Goal: Task Accomplishment & Management: Complete application form

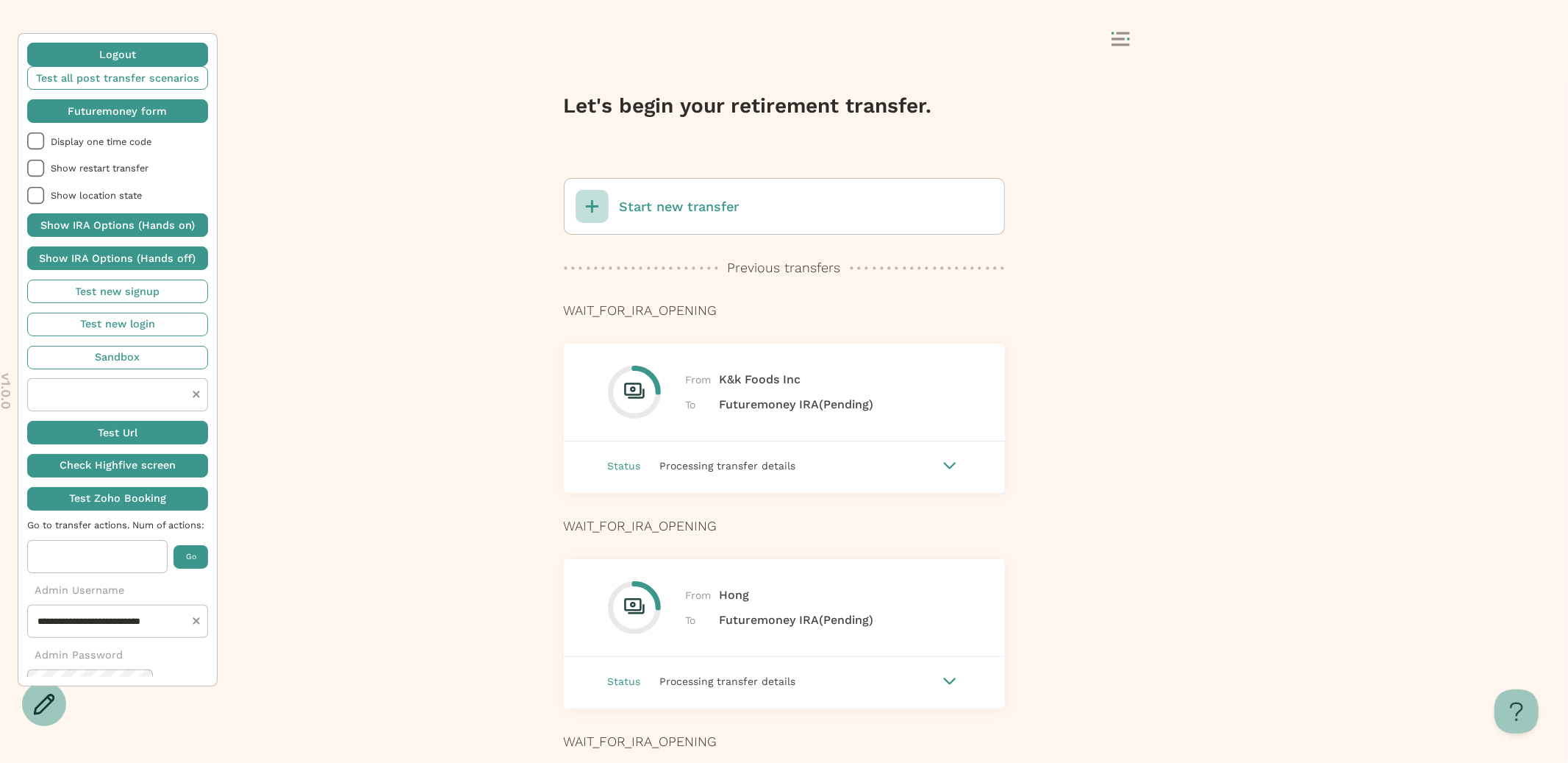
click at [685, 204] on p "Start new transfer" at bounding box center [679, 207] width 119 height 19
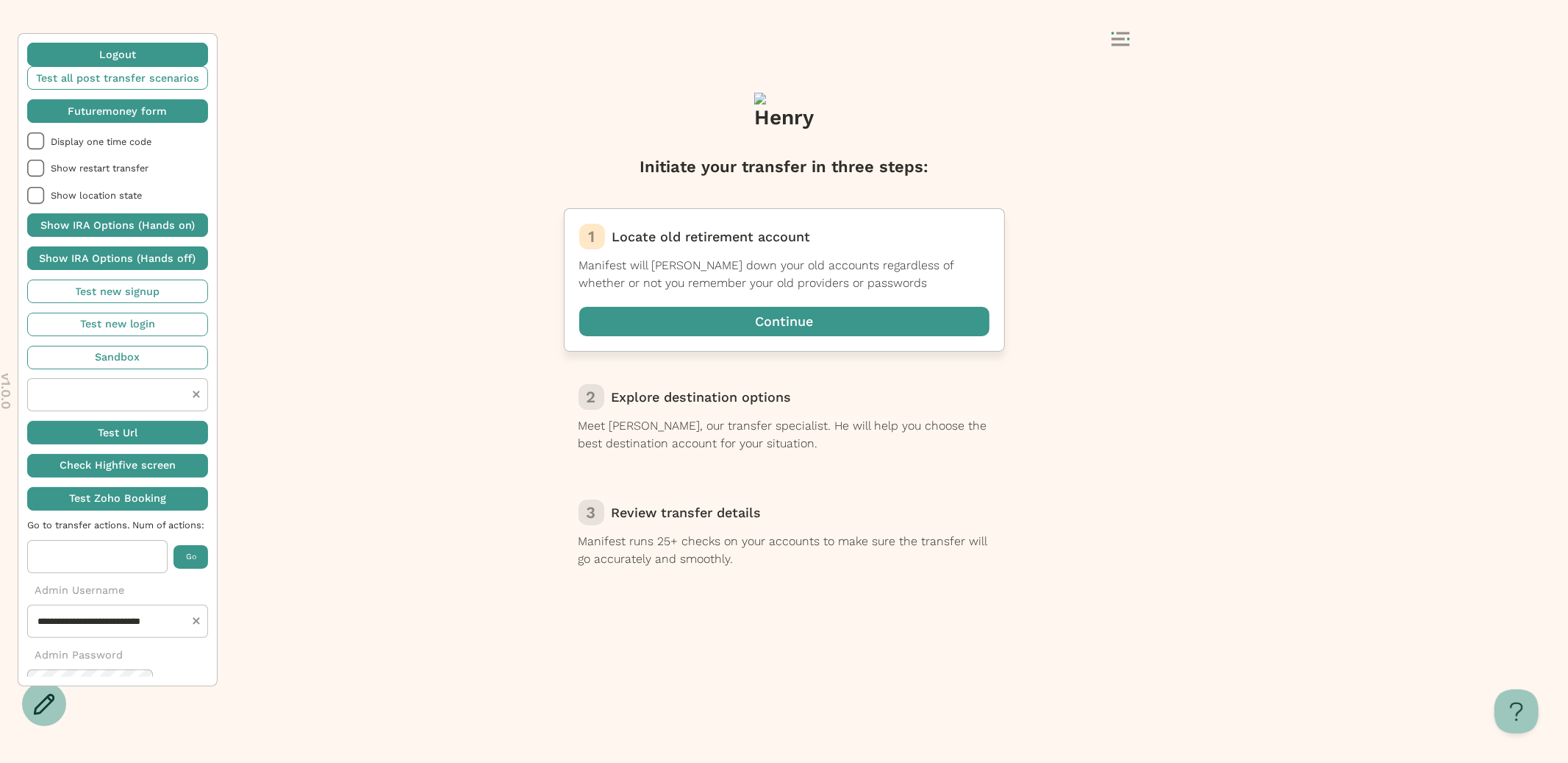
click at [792, 323] on span "button" at bounding box center [785, 320] width 411 height 29
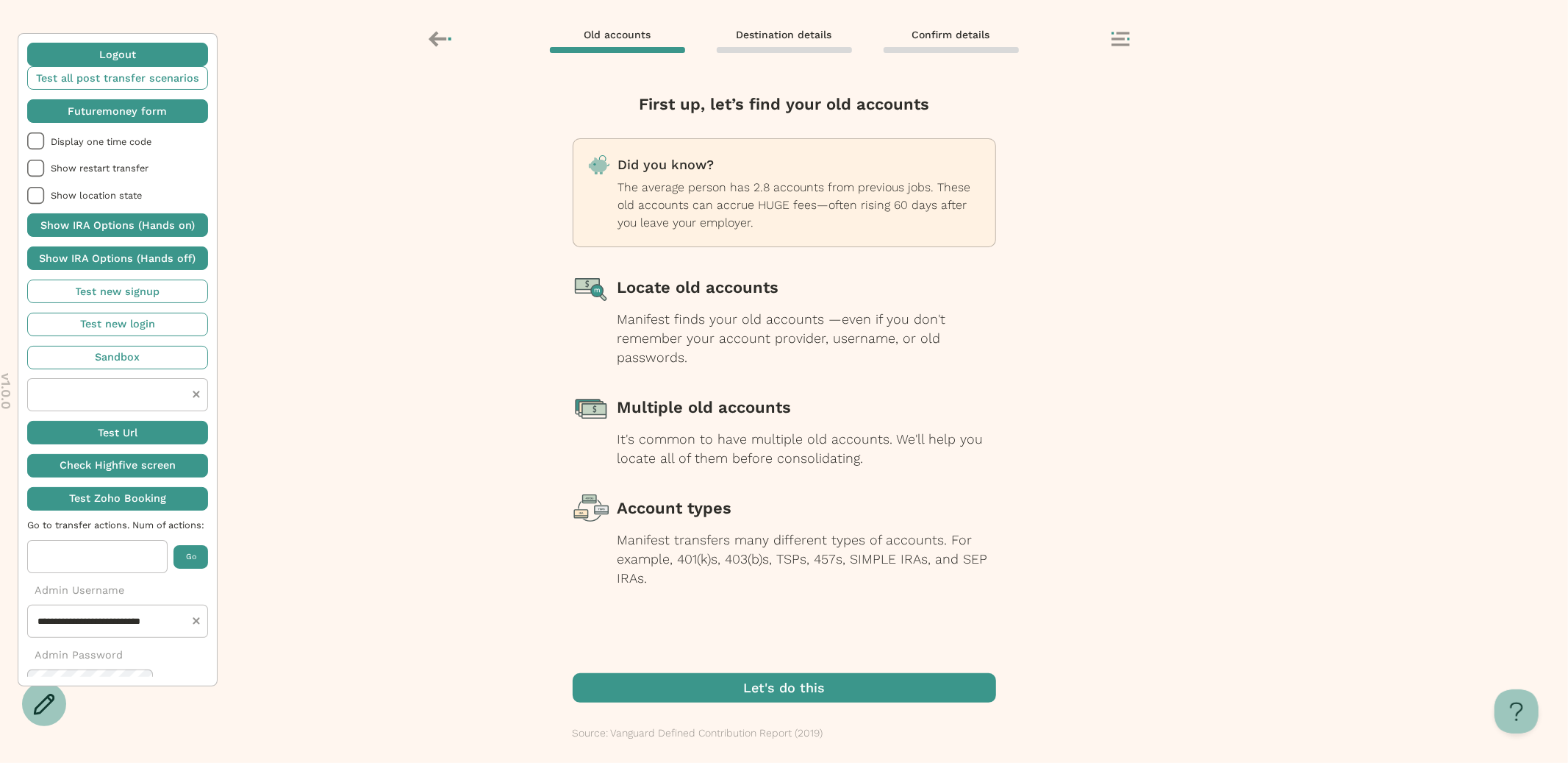
click at [748, 678] on span "button" at bounding box center [784, 687] width 424 height 29
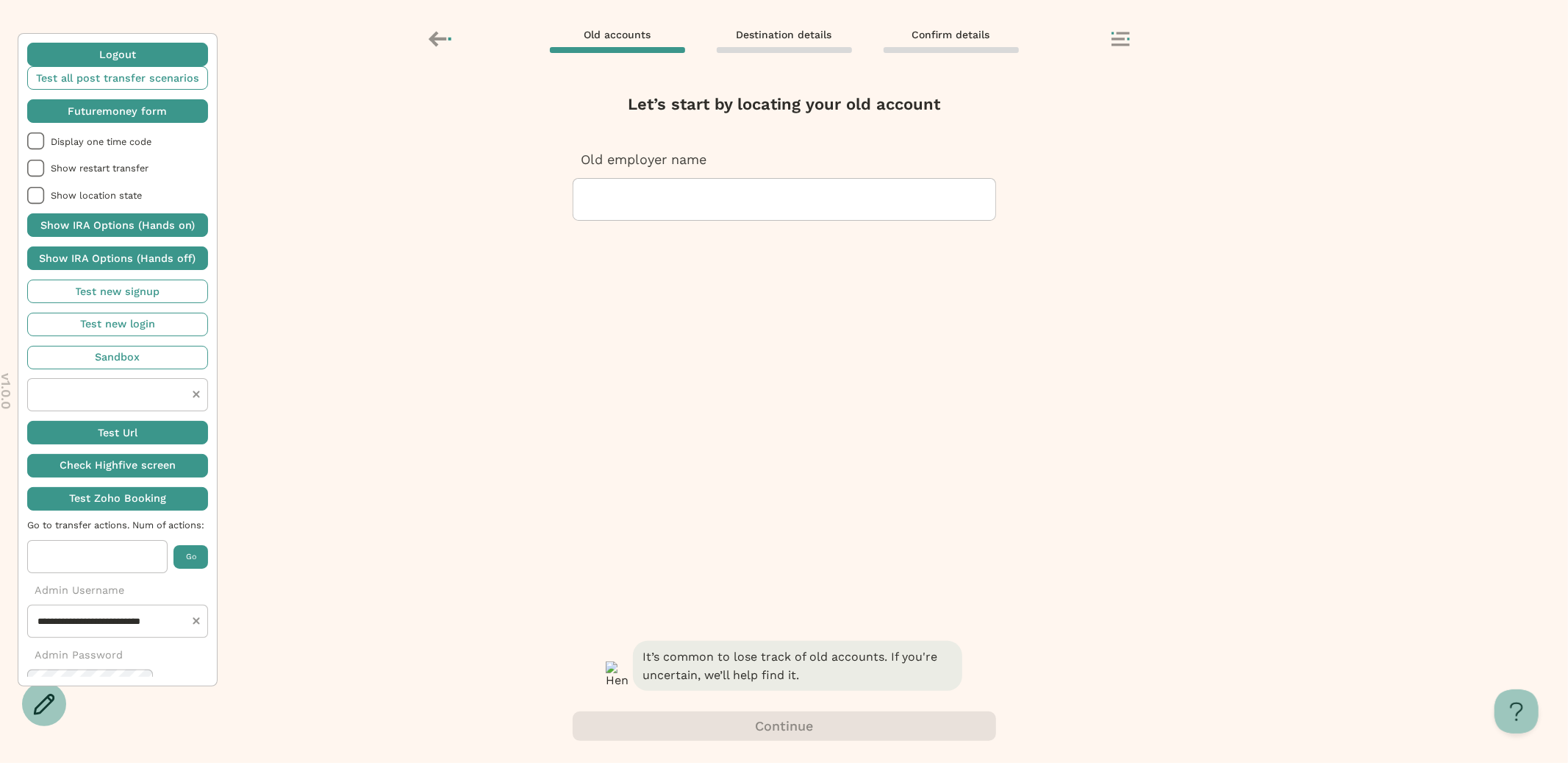
click at [731, 167] on p "Old employer name" at bounding box center [784, 159] width 424 height 19
click at [728, 204] on div at bounding box center [784, 199] width 398 height 42
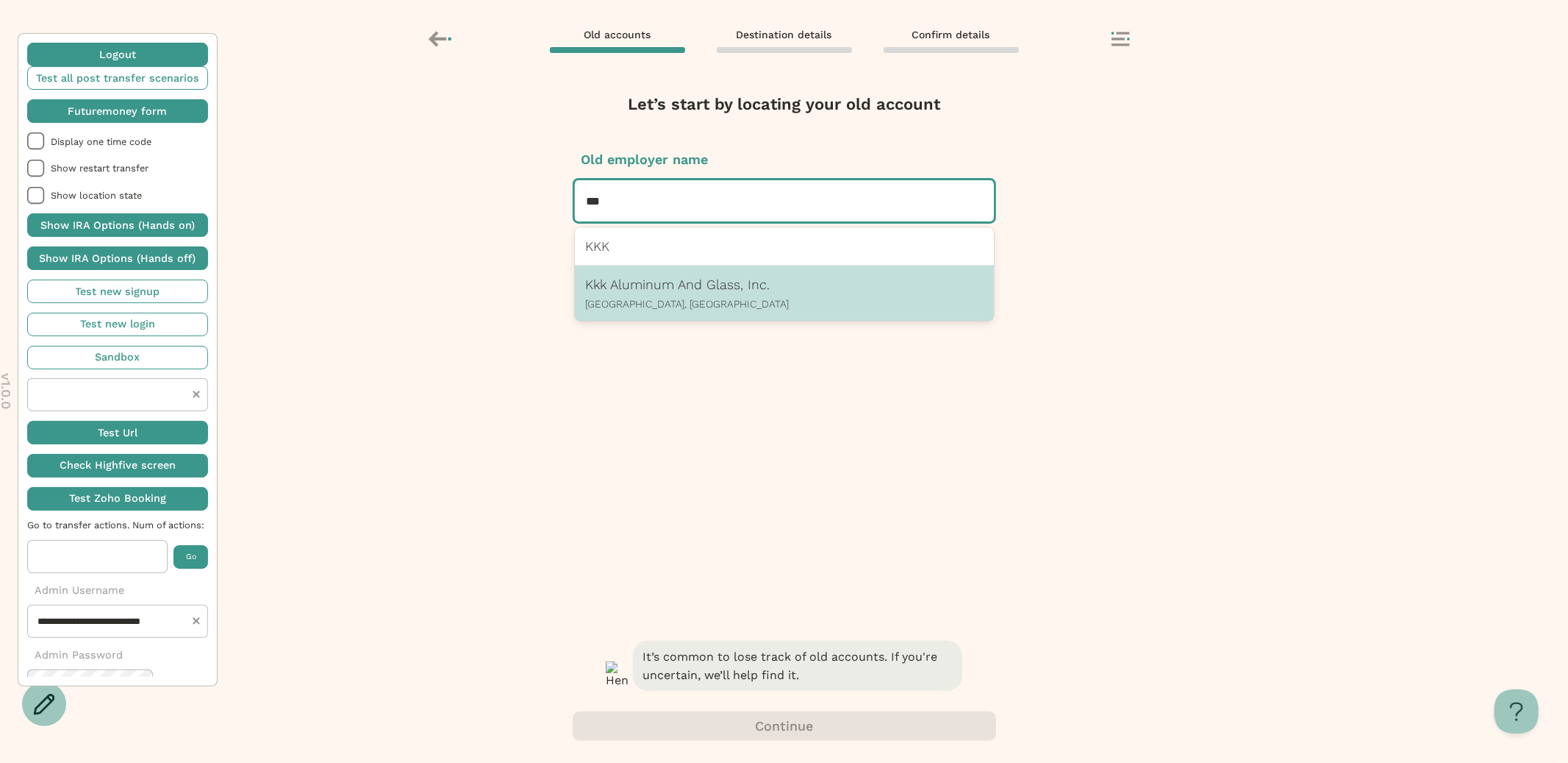
click at [699, 303] on p "[GEOGRAPHIC_DATA], [GEOGRAPHIC_DATA]" at bounding box center [784, 303] width 397 height 12
type input "***"
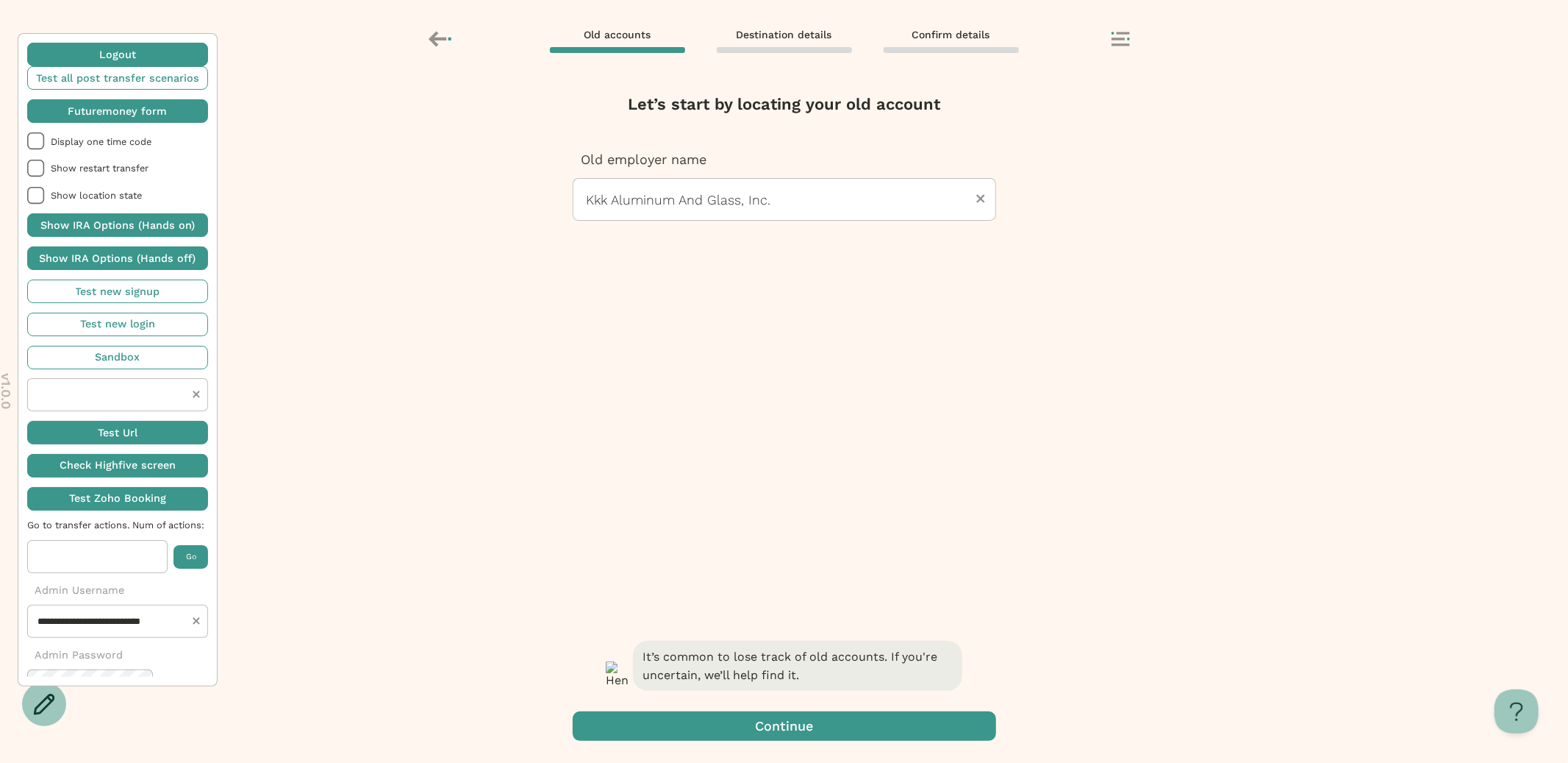
click at [773, 723] on span "button" at bounding box center [784, 725] width 424 height 29
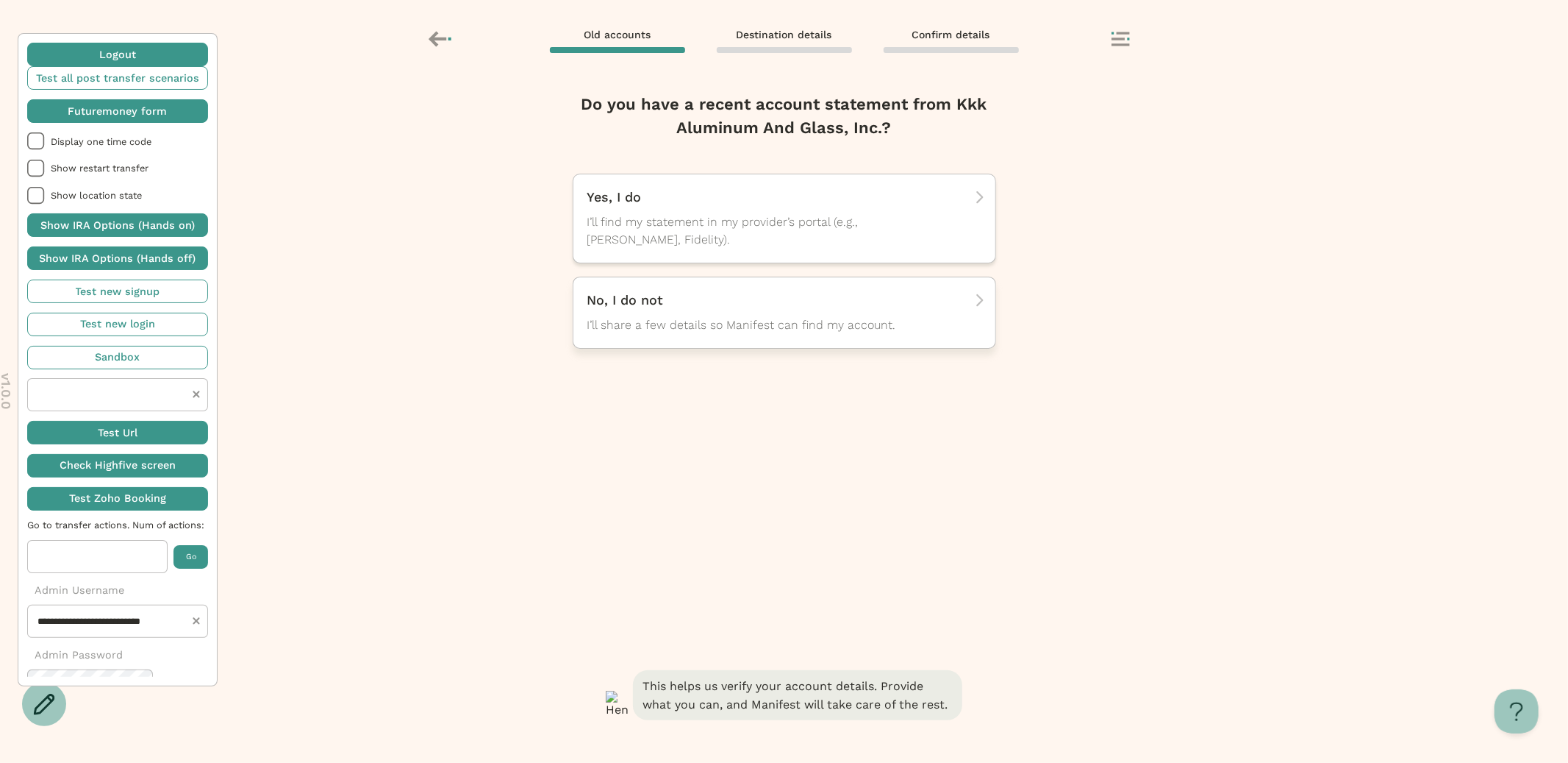
click at [728, 297] on p "No, I do not" at bounding box center [780, 300] width 384 height 18
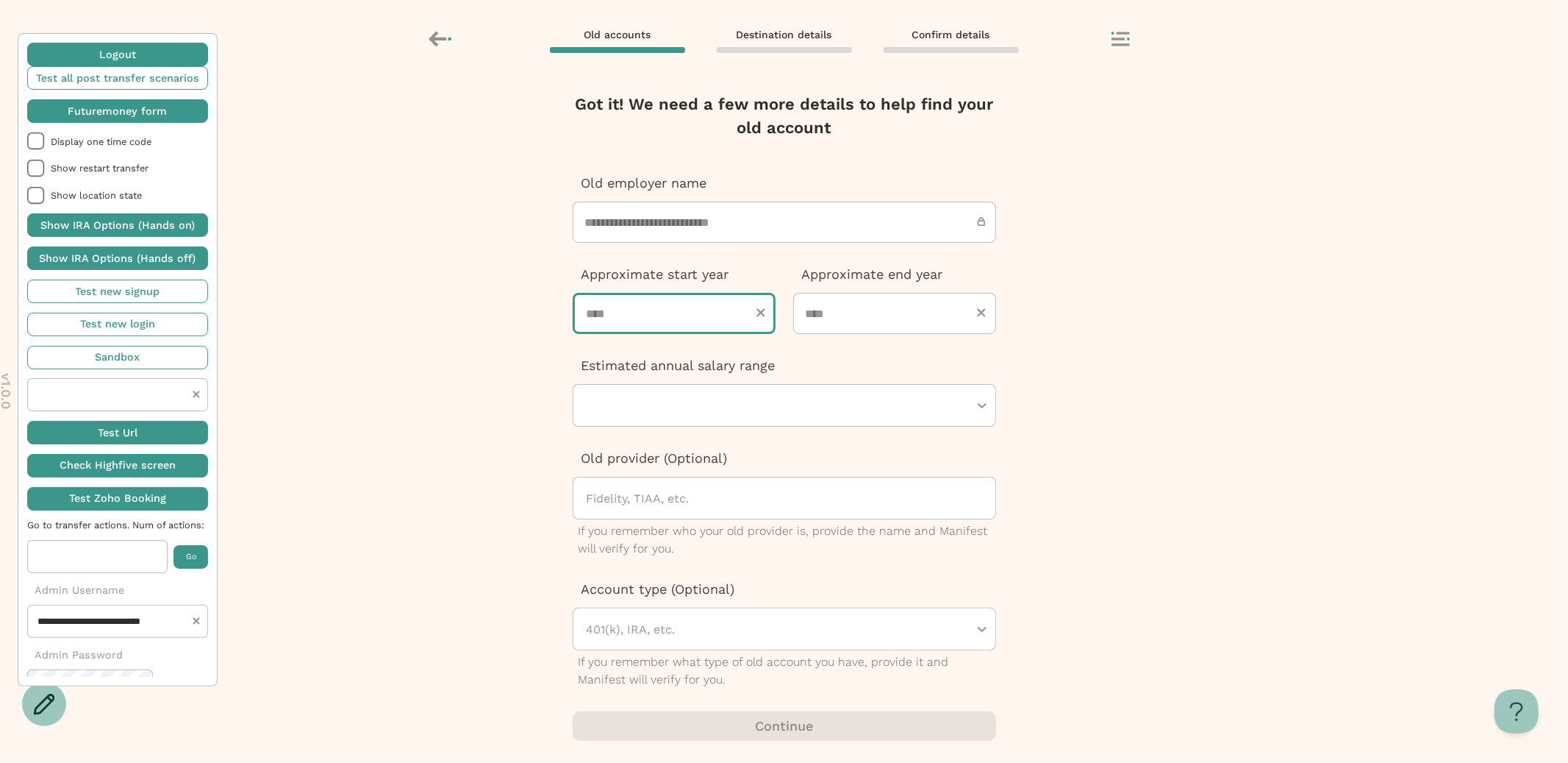
click at [662, 327] on input "number" at bounding box center [673, 313] width 203 height 42
type input "*"
type input "****"
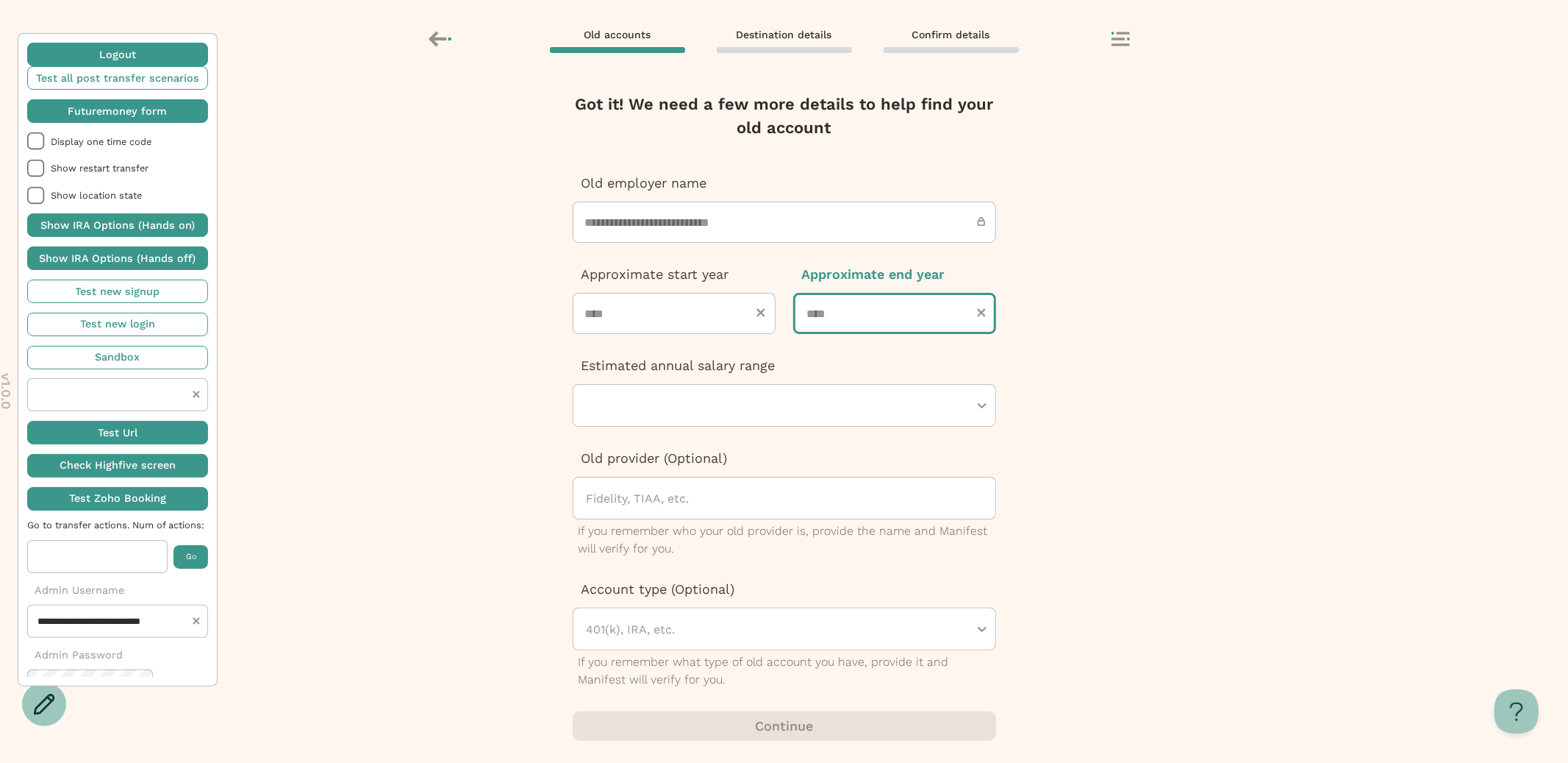
type input "****"
click at [685, 420] on div at bounding box center [777, 405] width 384 height 42
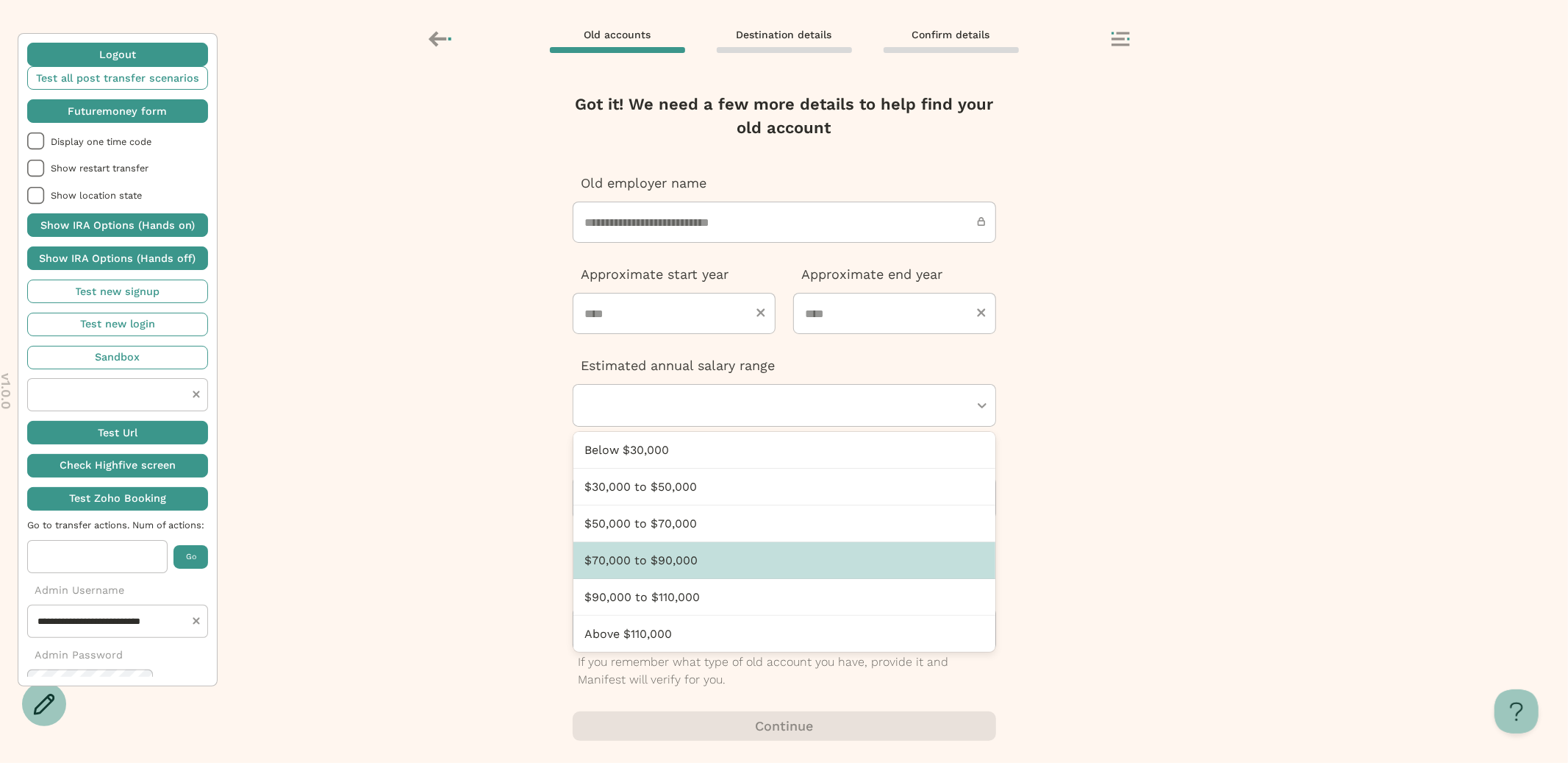
click at [671, 565] on div "$70,000 to $90,000" at bounding box center [784, 560] width 422 height 37
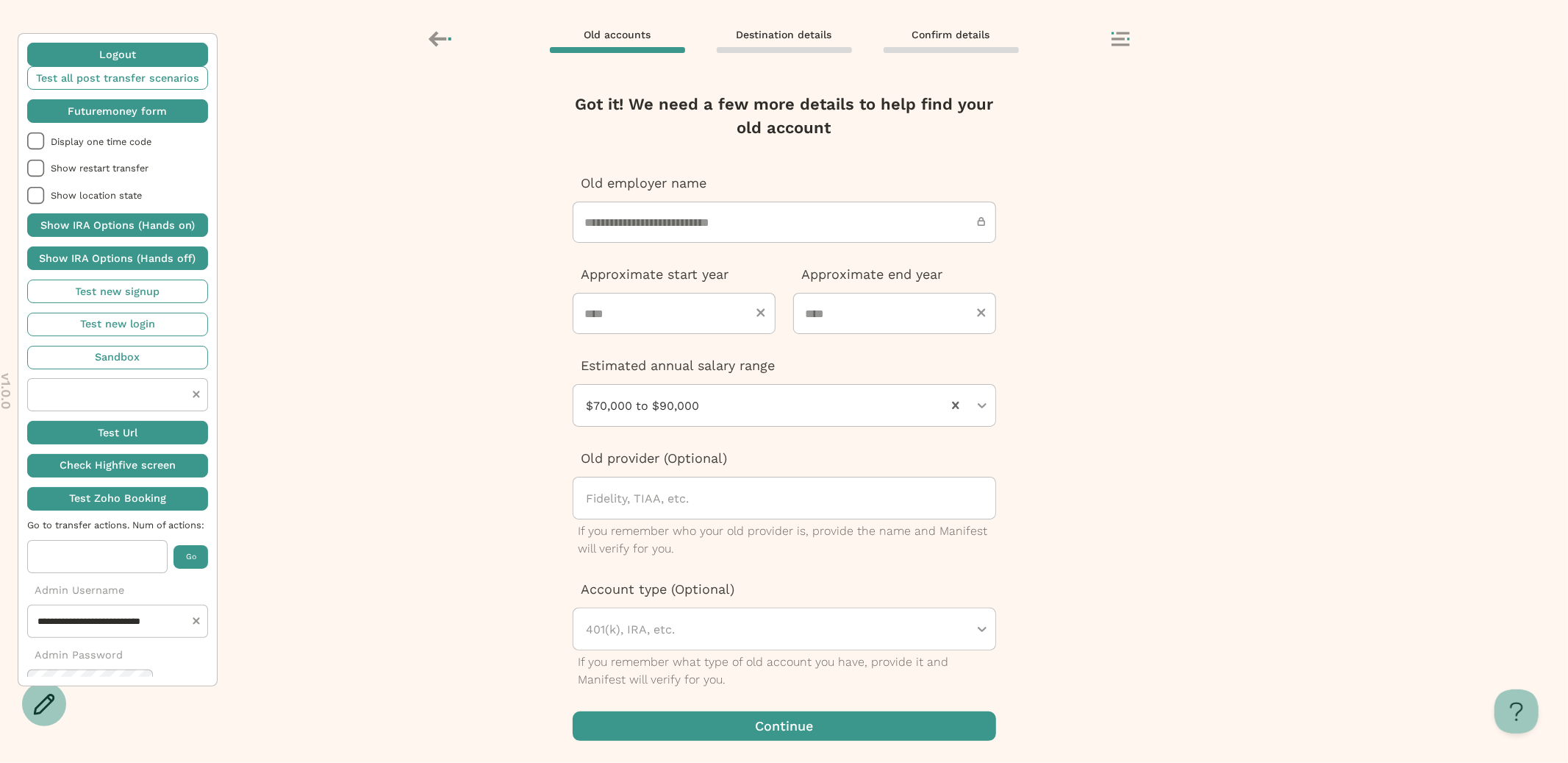
click at [692, 729] on span "button" at bounding box center [784, 725] width 424 height 29
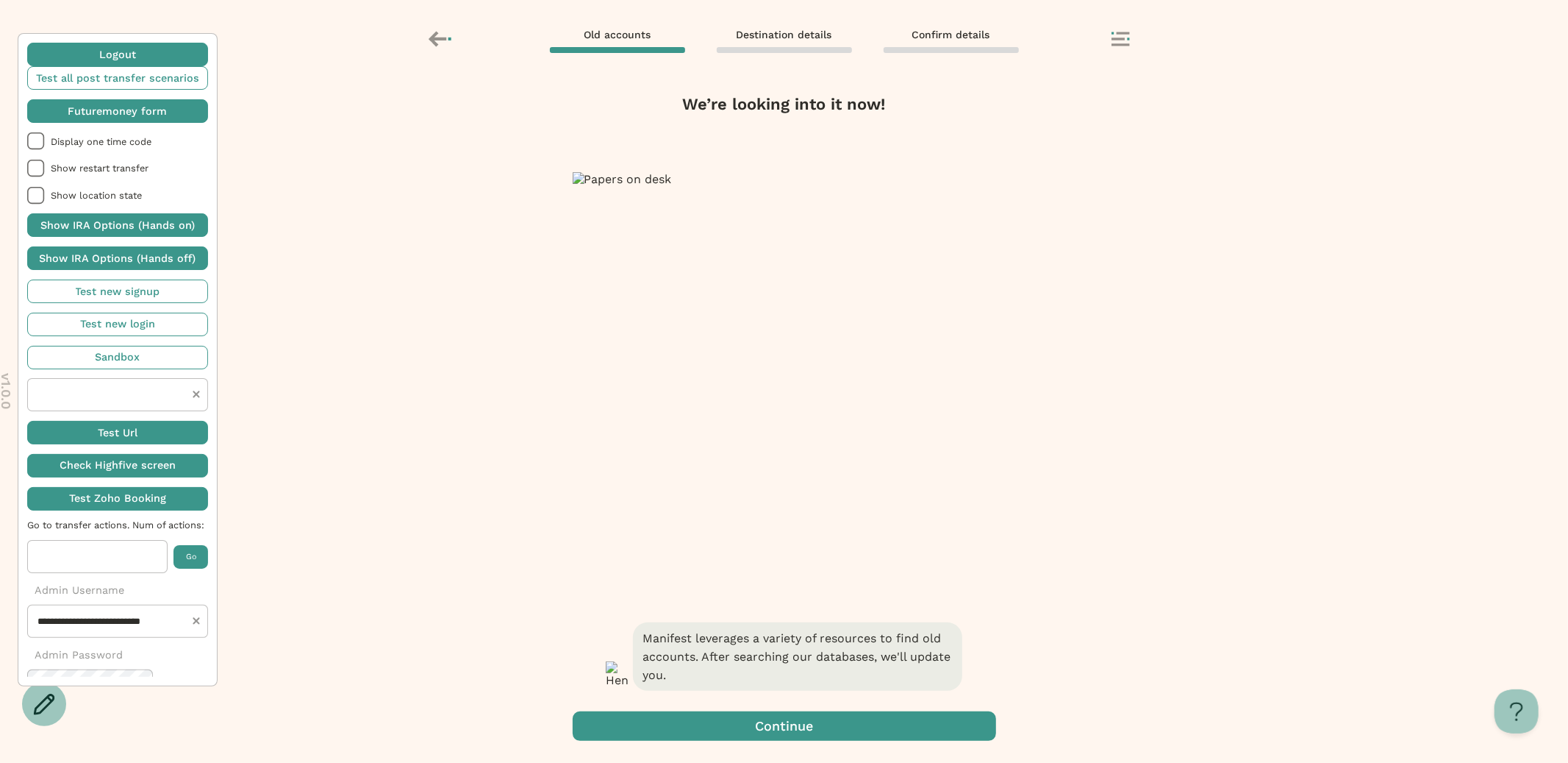
click at [775, 724] on span "button" at bounding box center [784, 725] width 424 height 29
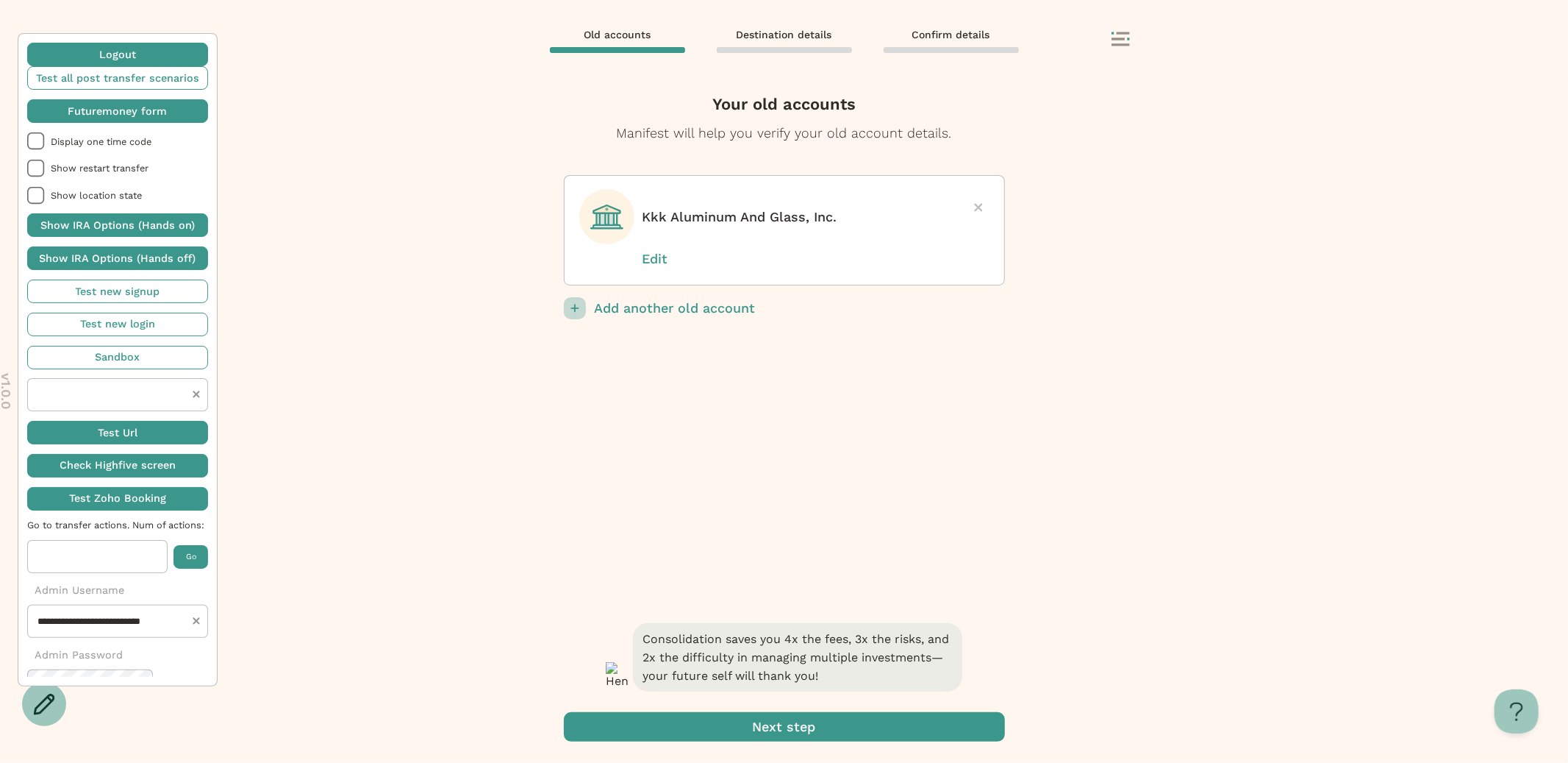
click at [773, 744] on div "Consolidation saves you 4x the fees, 3x the risks, and 2x the difficulty in man…" at bounding box center [784, 691] width 442 height 143
click at [773, 736] on span "submit" at bounding box center [784, 726] width 442 height 29
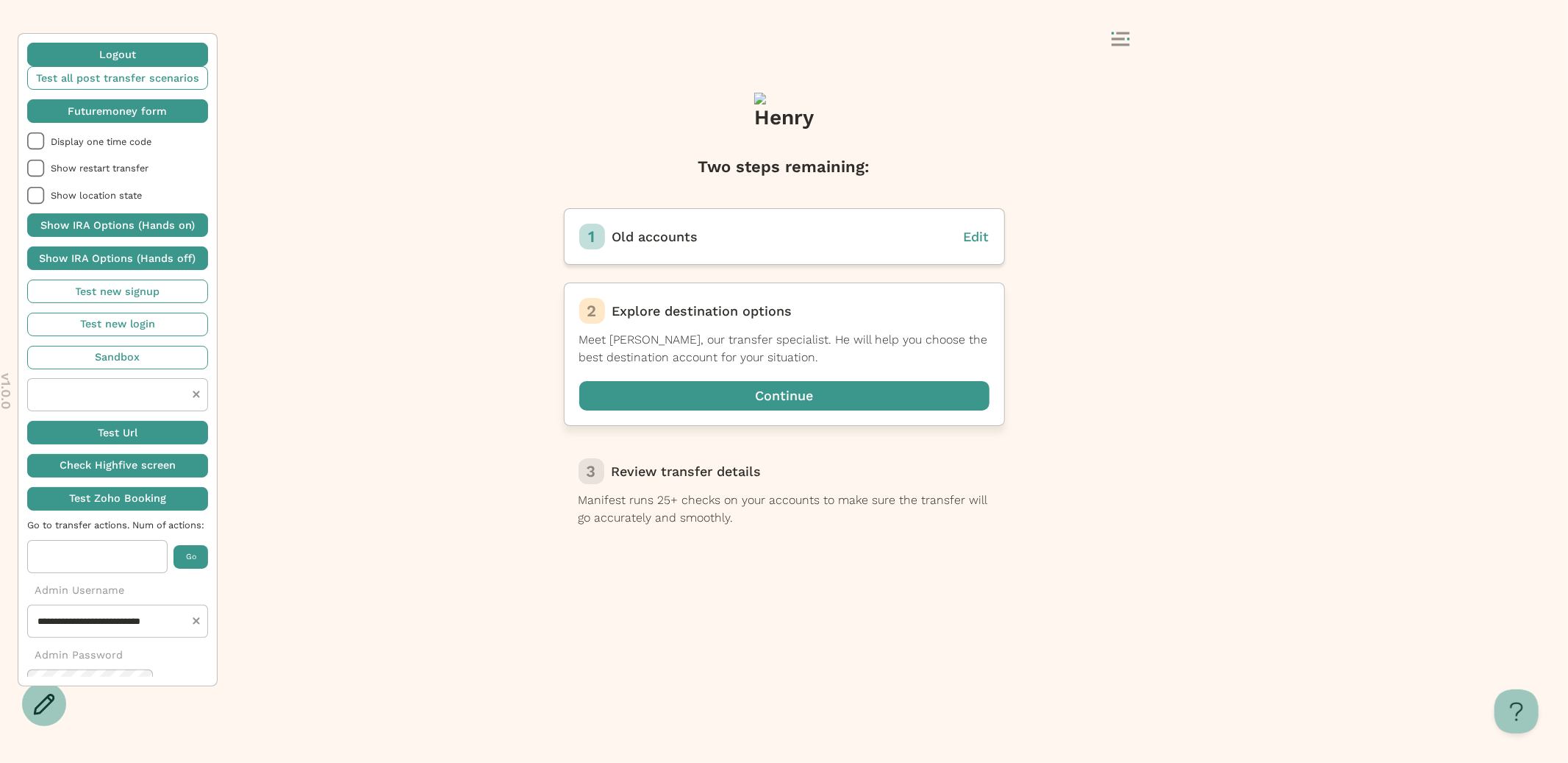
click at [724, 398] on span "button" at bounding box center [785, 395] width 411 height 29
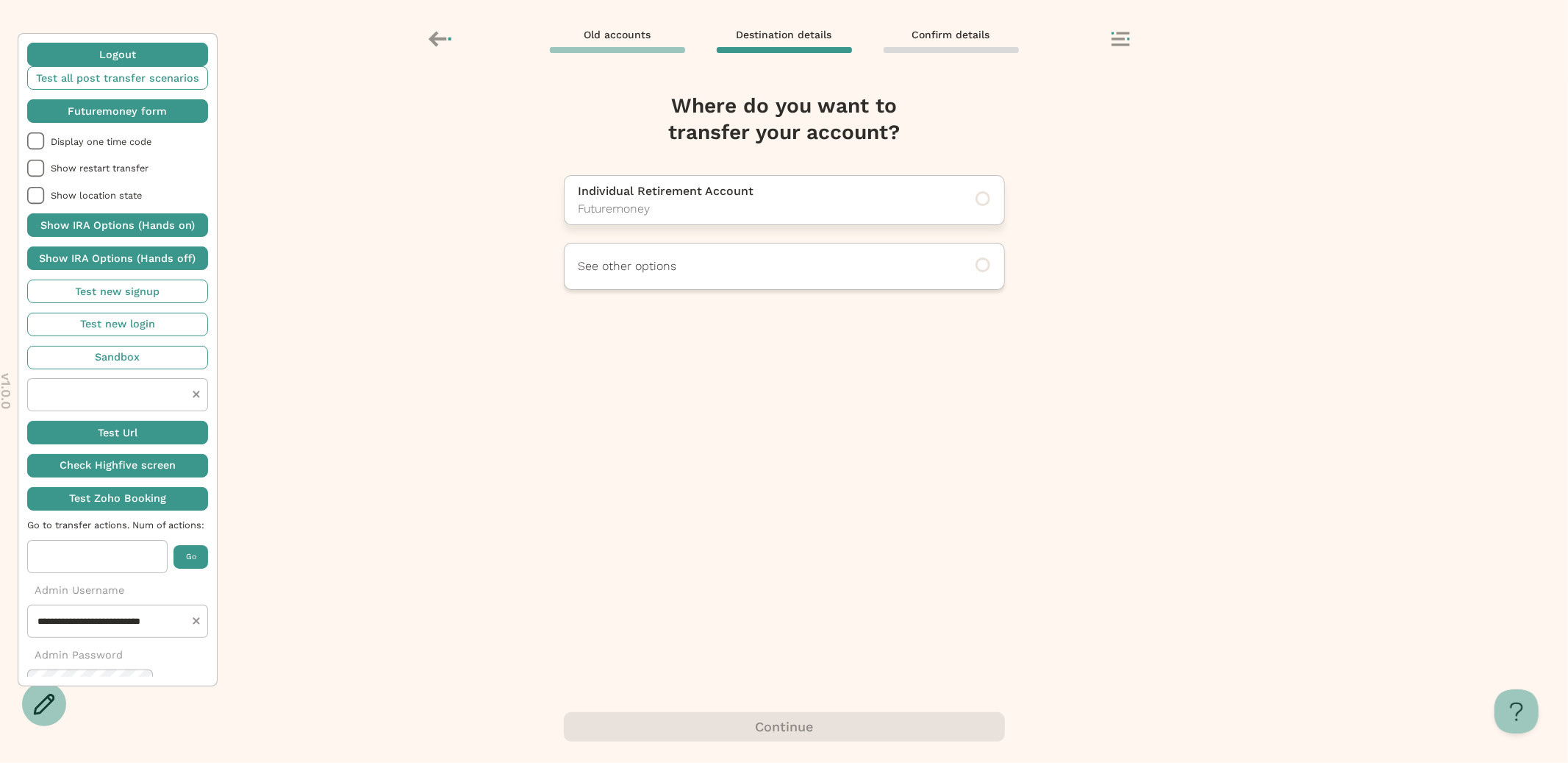
click at [759, 204] on p "Futuremoney" at bounding box center [765, 209] width 372 height 18
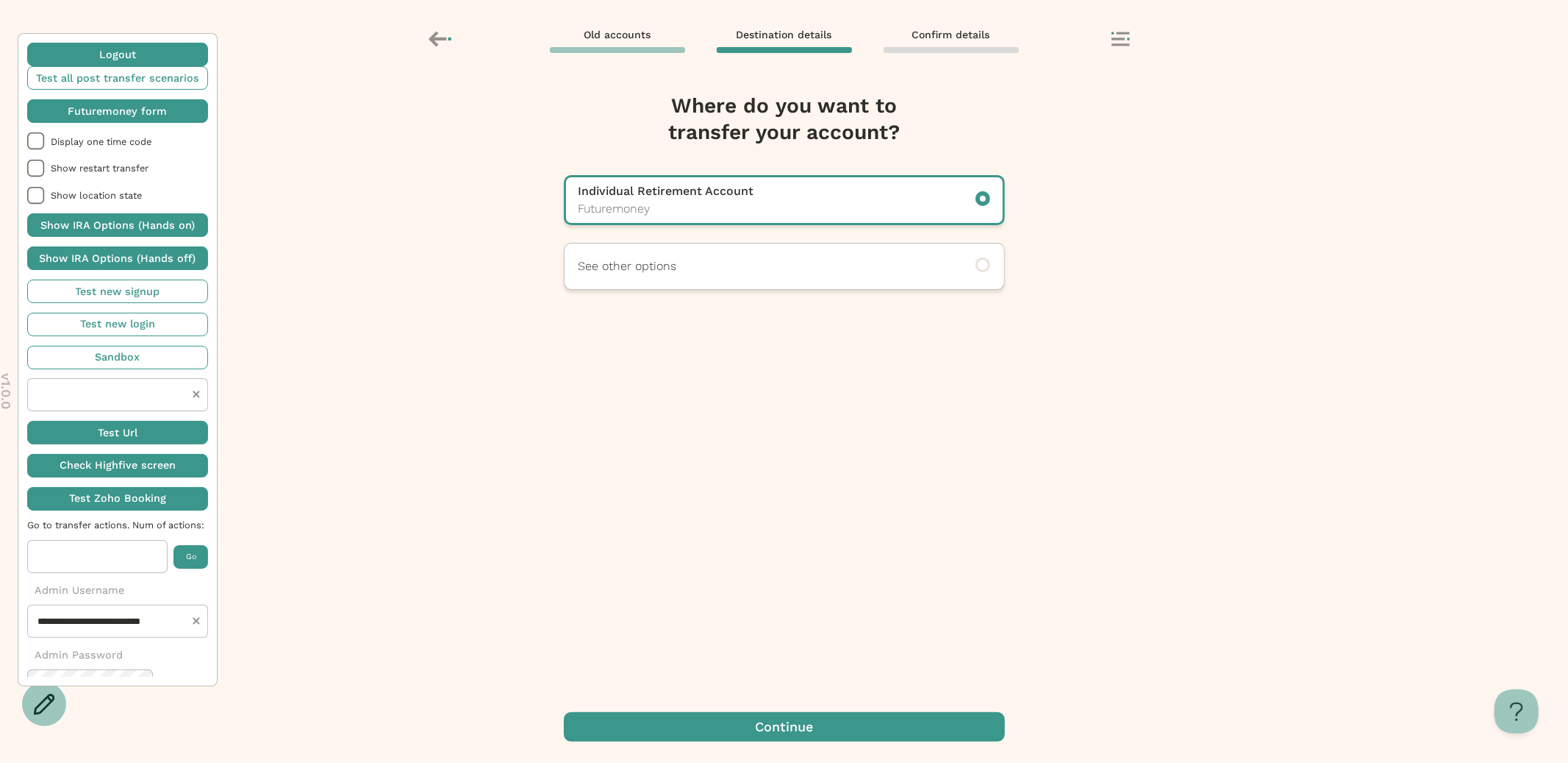
click at [753, 721] on span "button" at bounding box center [784, 726] width 442 height 29
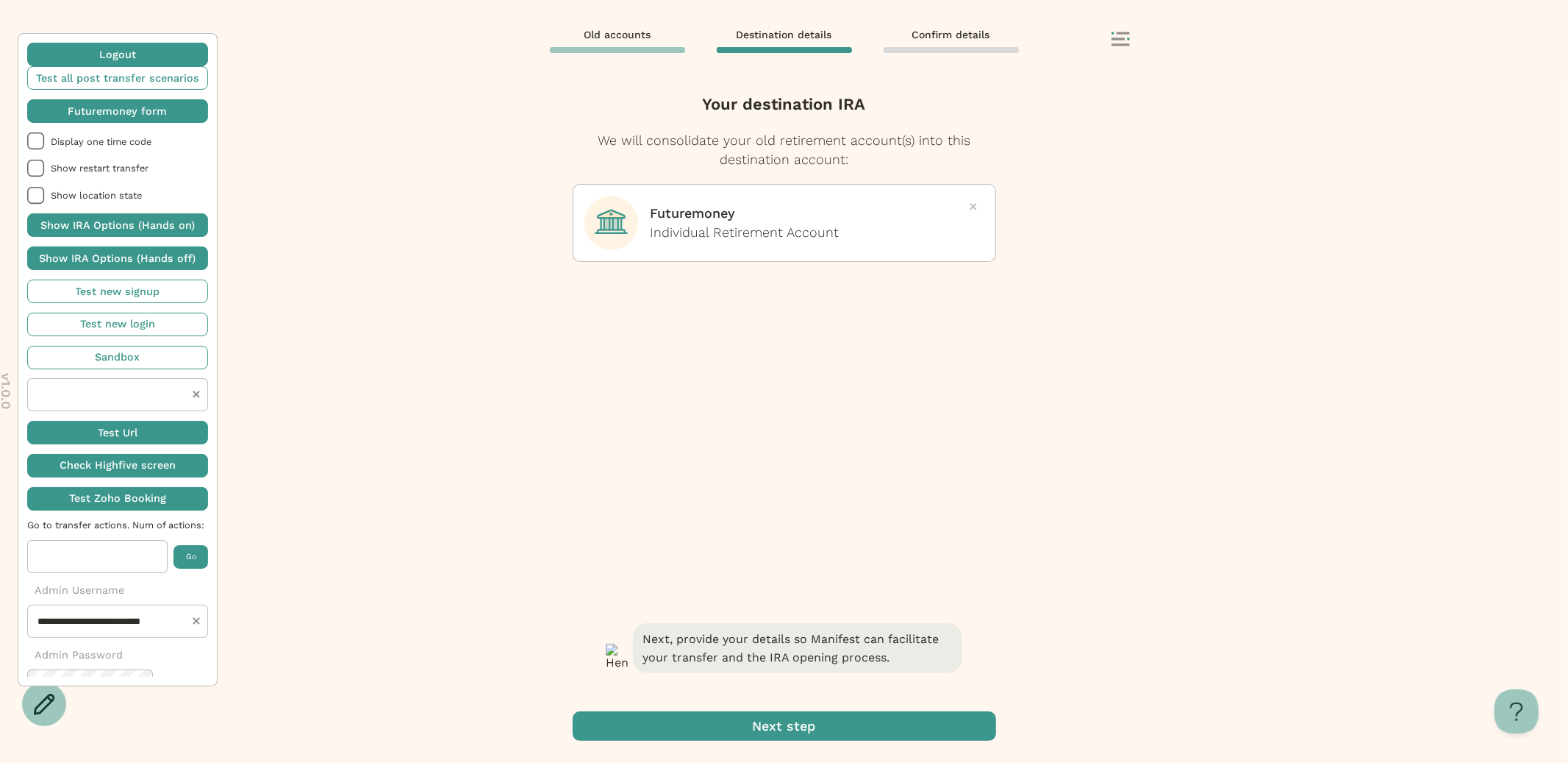
click at [771, 724] on span "button" at bounding box center [784, 725] width 424 height 29
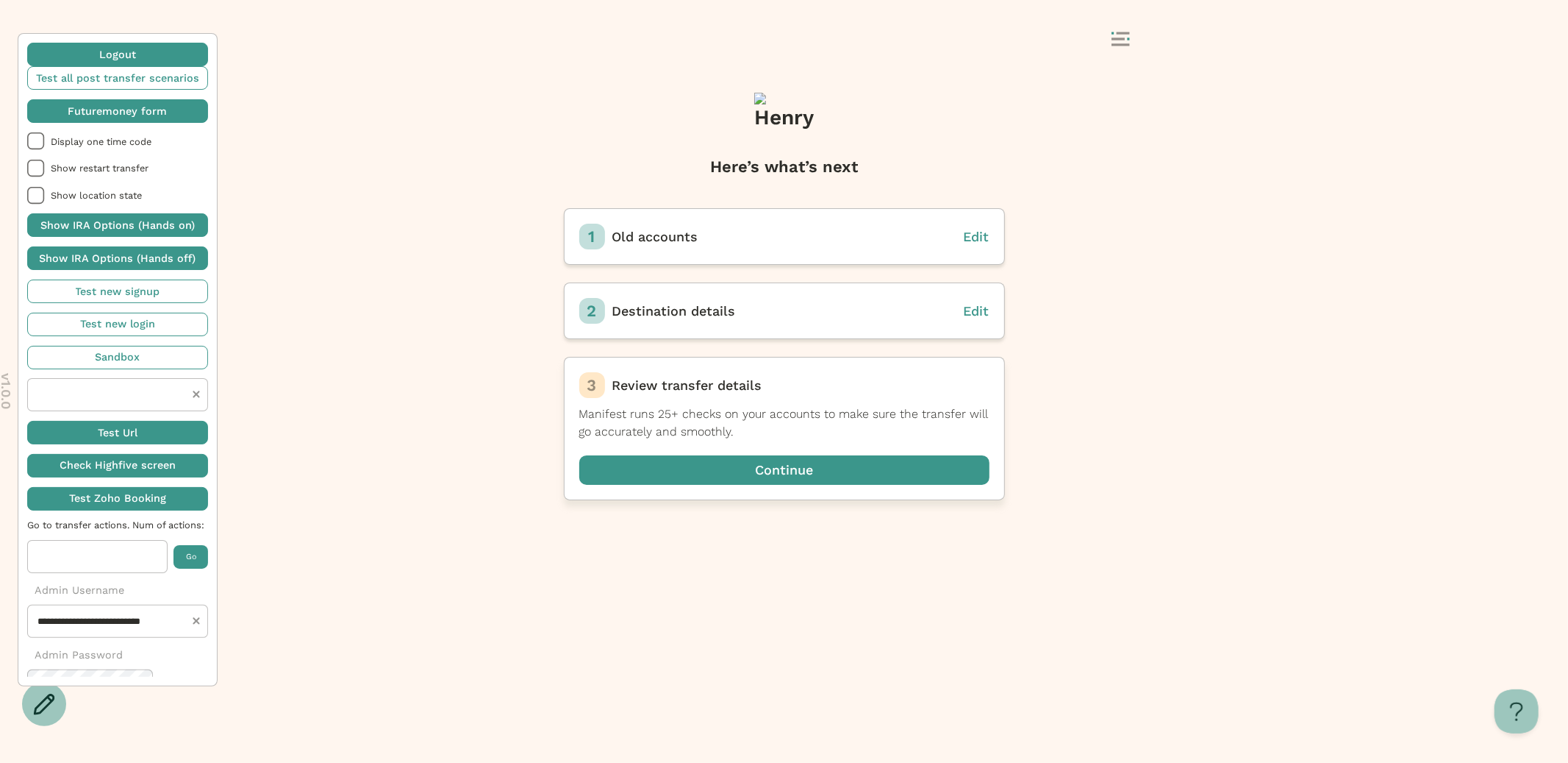
click at [702, 453] on div "3 Review transfer details Manifest runs 25+ checks on your accounts to make sur…" at bounding box center [784, 428] width 442 height 143
click at [702, 469] on span "button" at bounding box center [785, 469] width 411 height 29
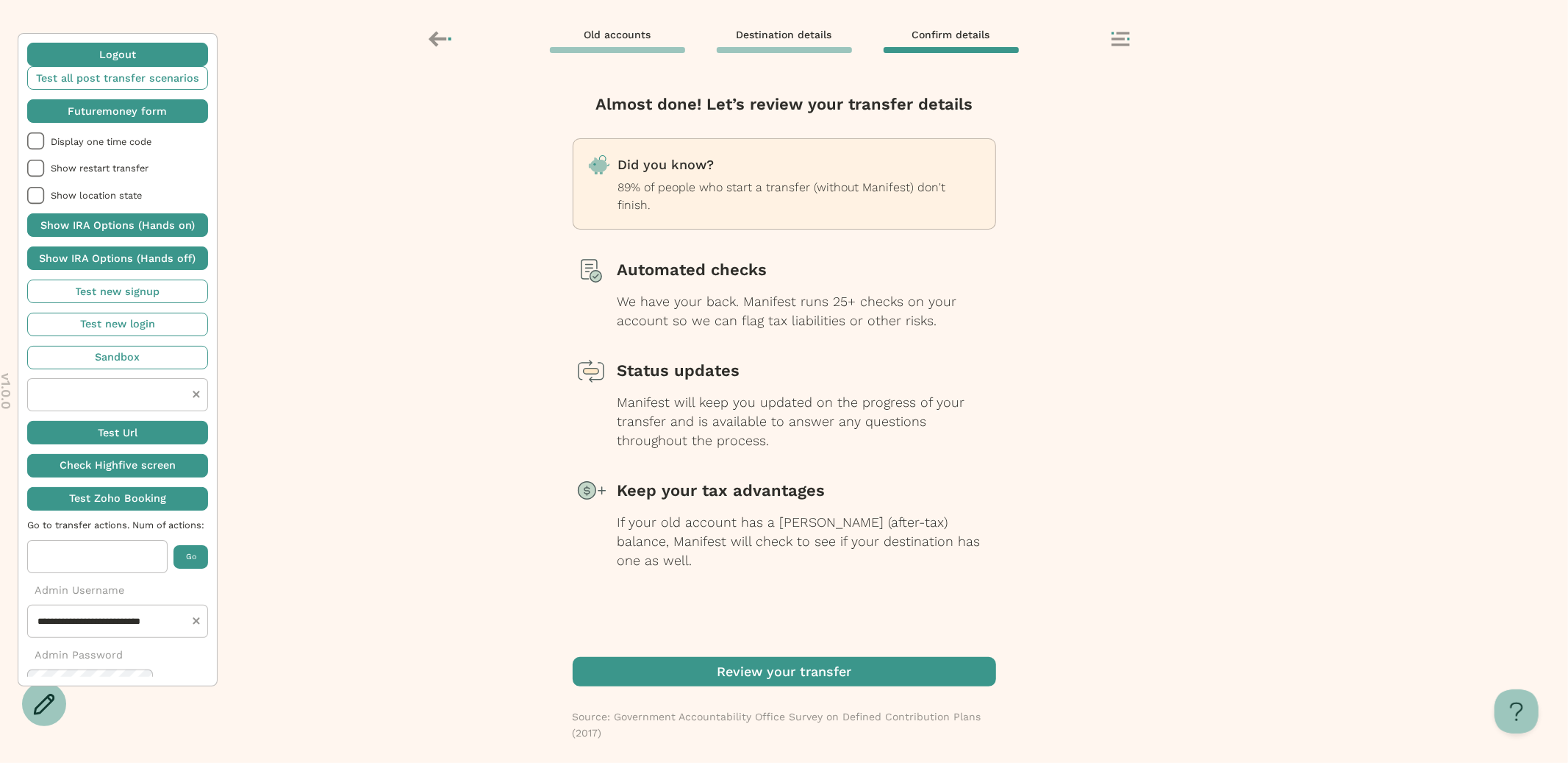
click at [719, 665] on span "button" at bounding box center [784, 671] width 424 height 29
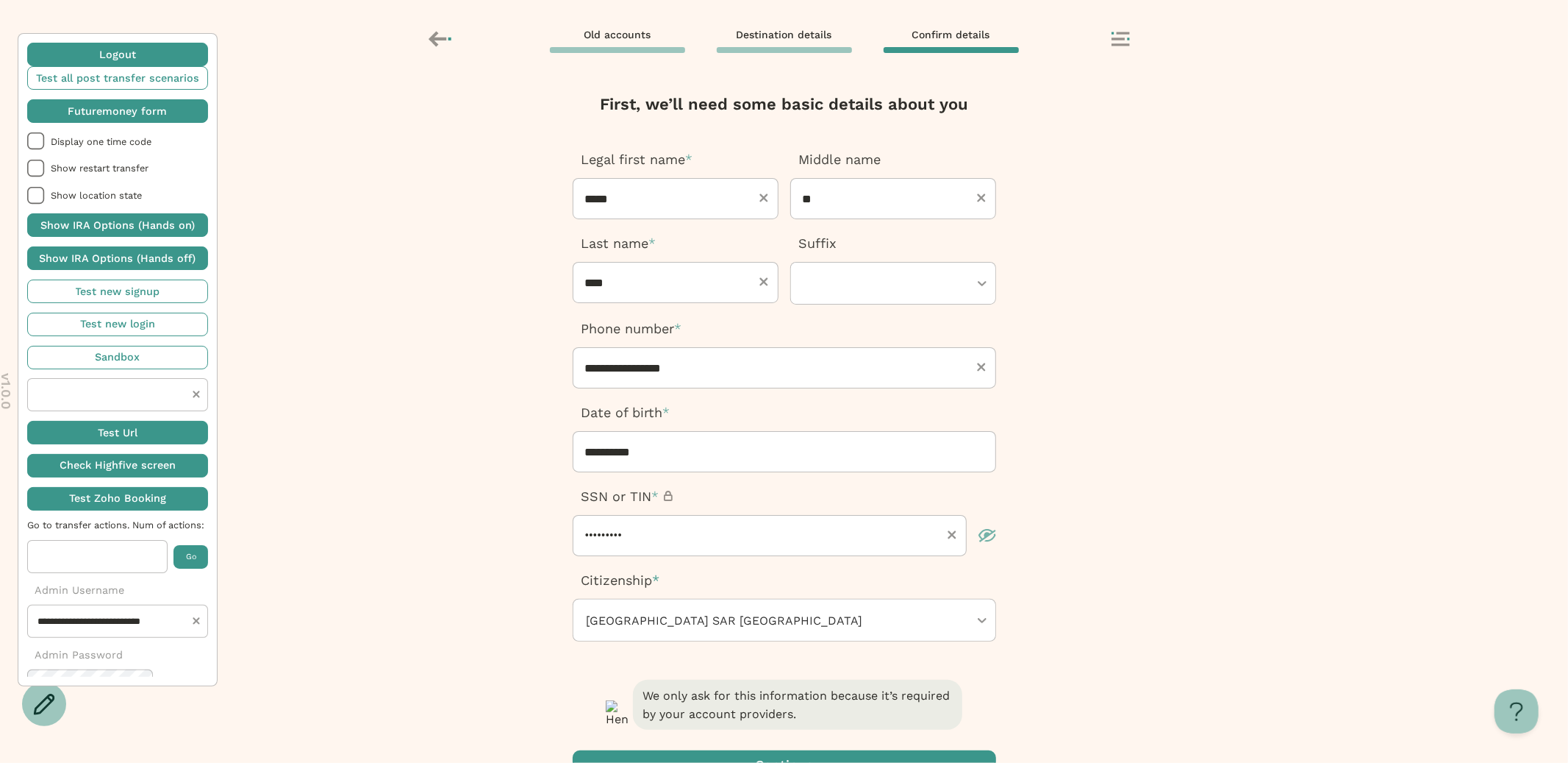
scroll to position [122, 0]
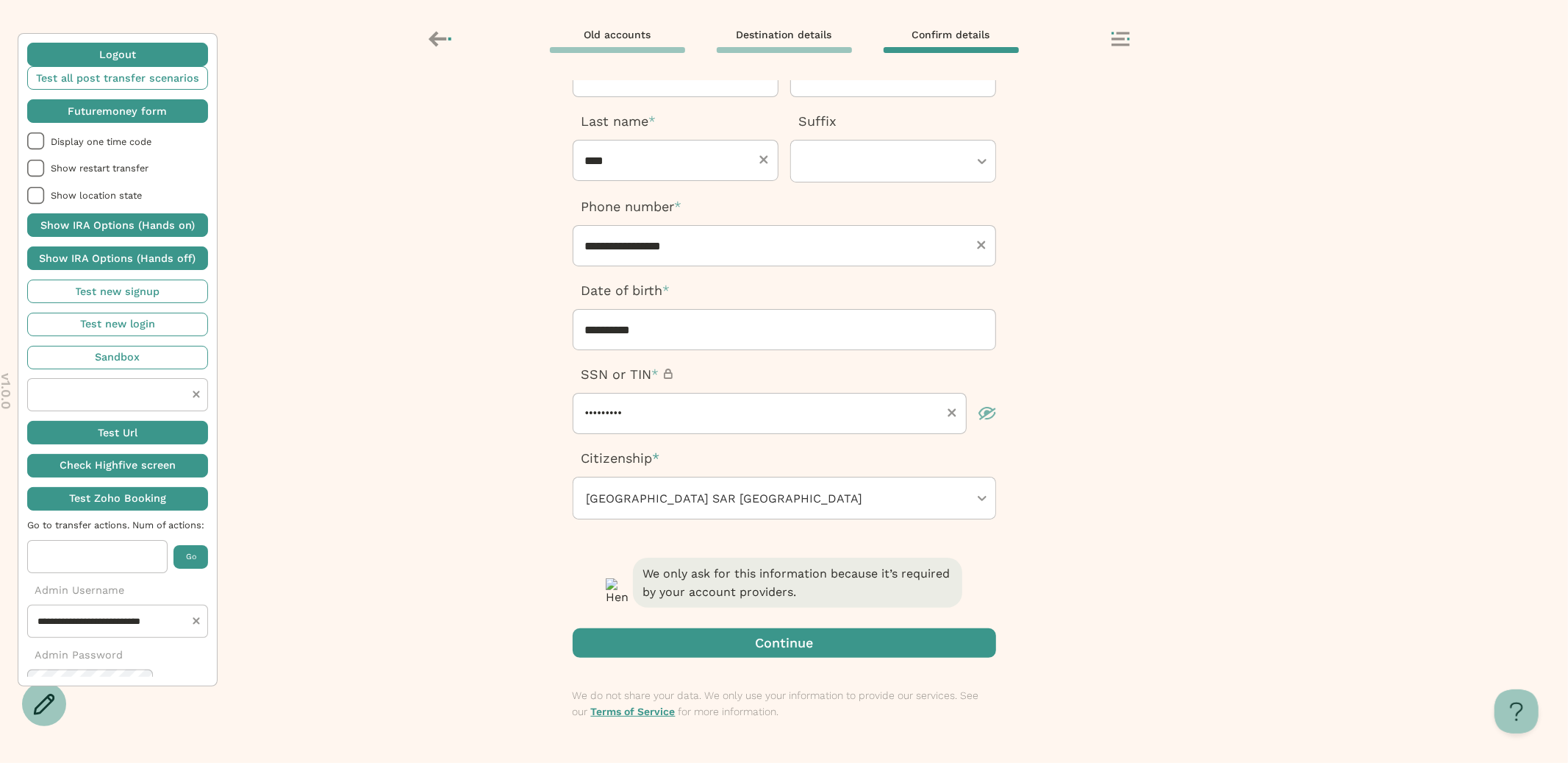
click at [715, 639] on span "button" at bounding box center [784, 643] width 424 height 29
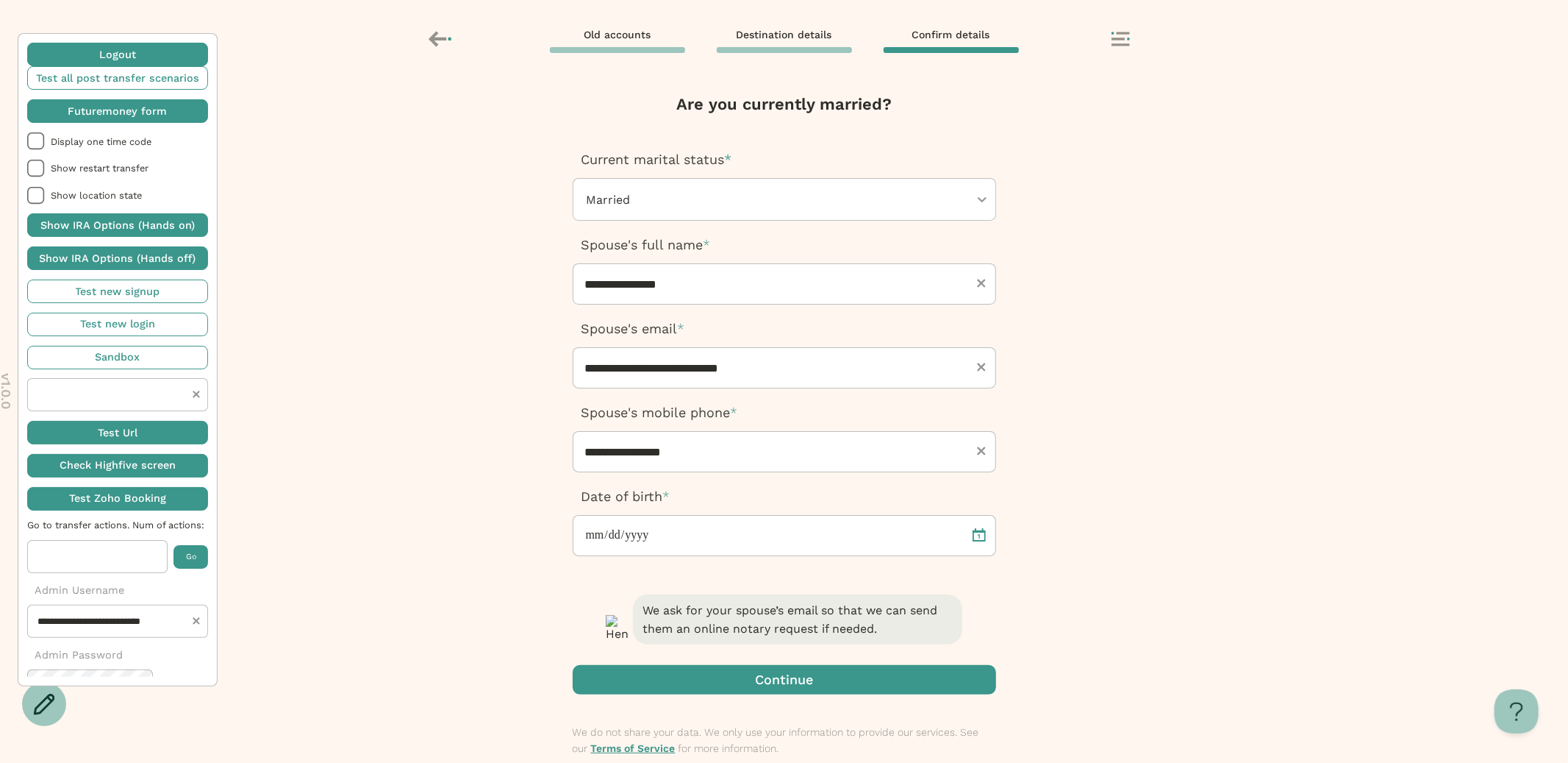
scroll to position [9, 0]
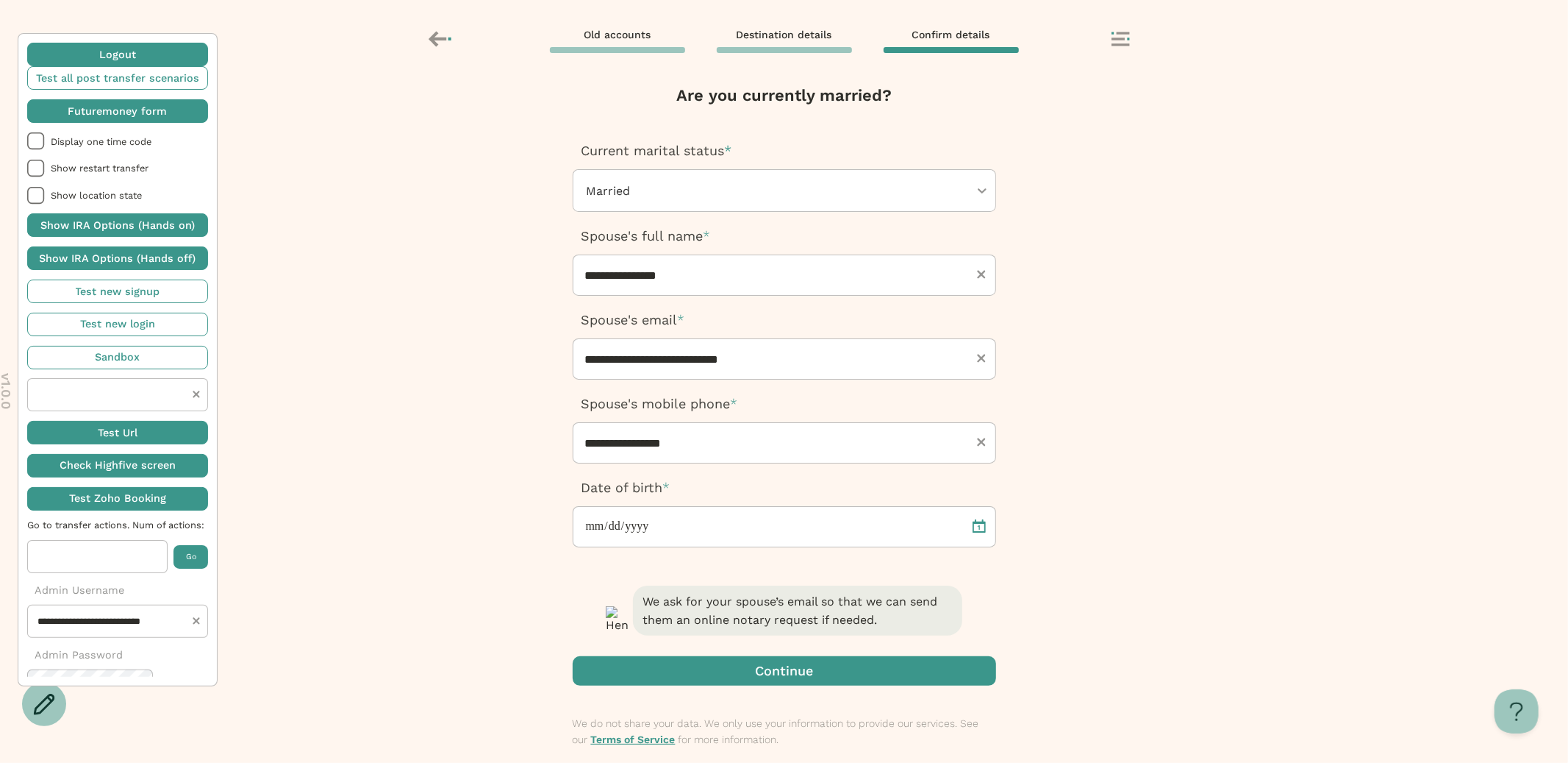
click at [715, 676] on span "button" at bounding box center [784, 670] width 424 height 29
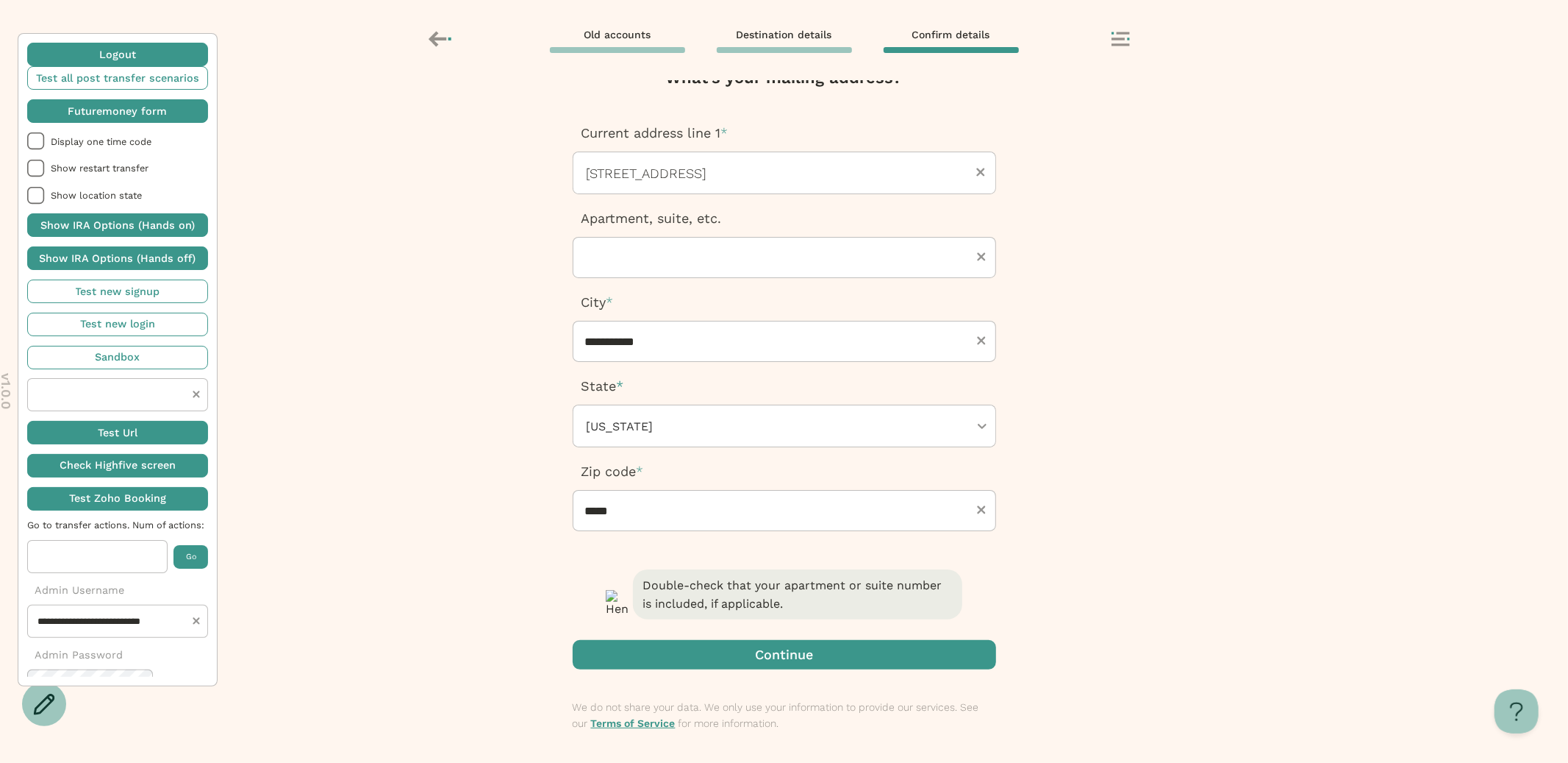
scroll to position [38, 0]
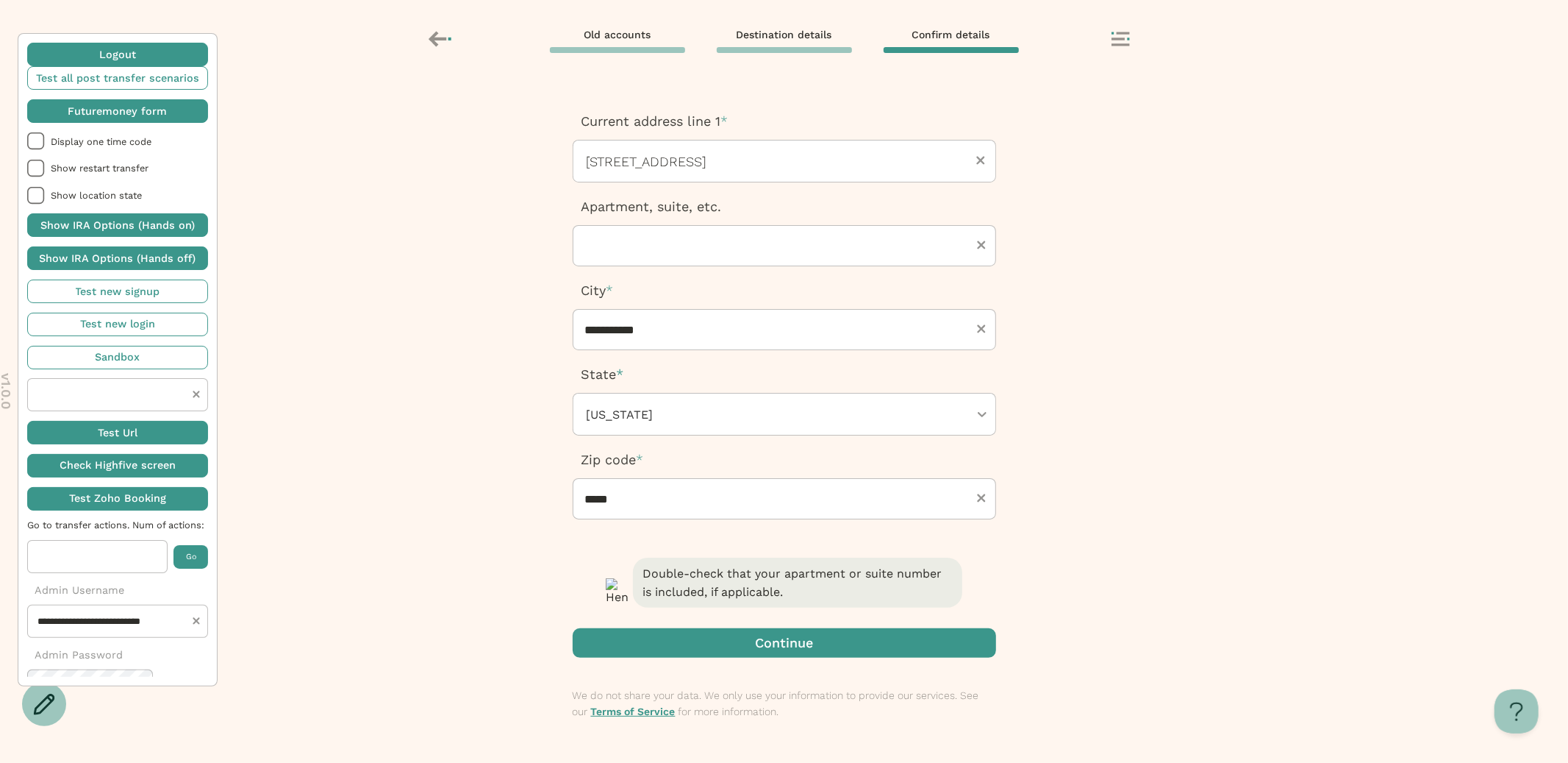
click at [697, 639] on span "button" at bounding box center [784, 643] width 424 height 29
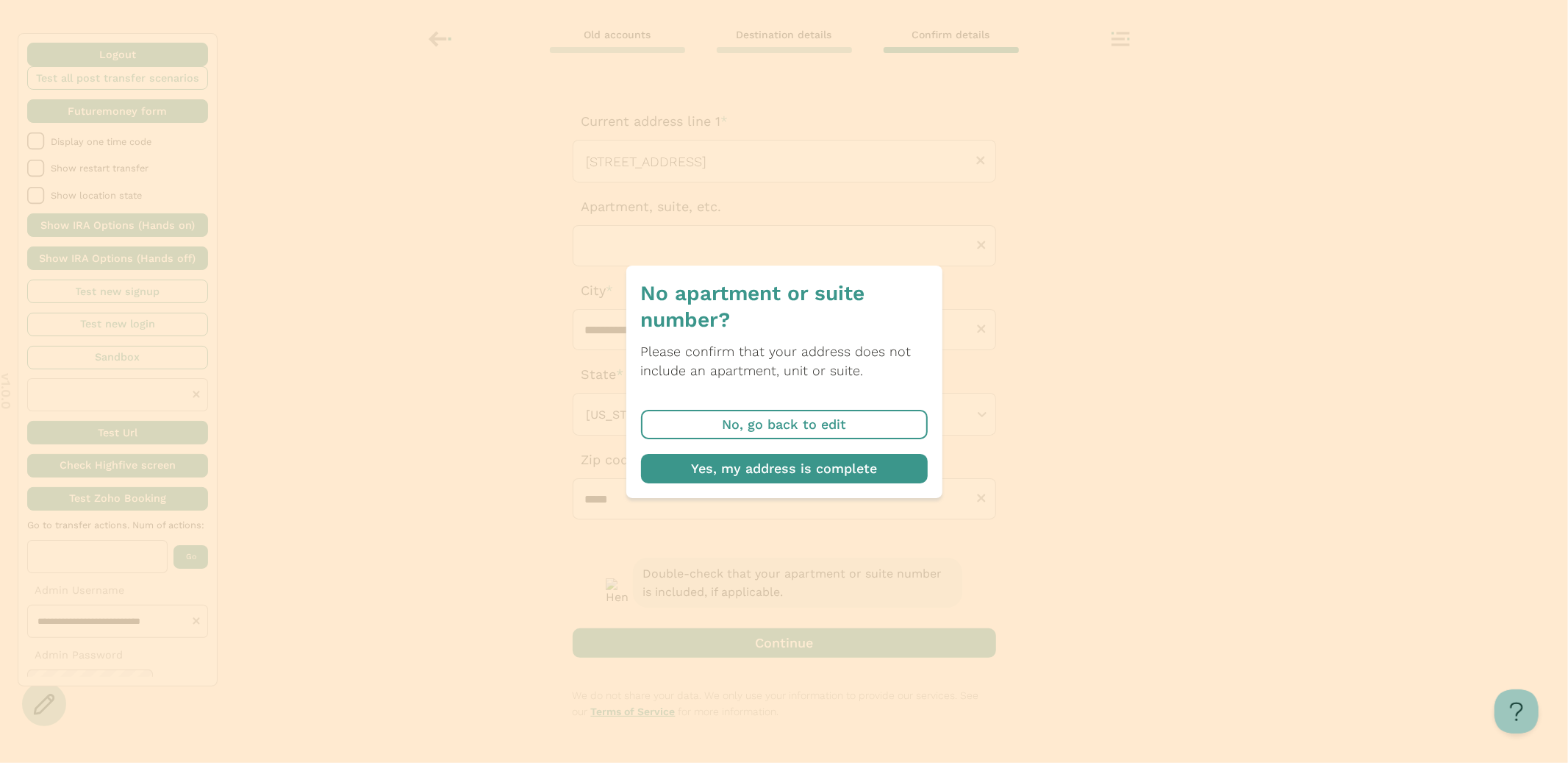
click at [737, 467] on span "button" at bounding box center [785, 468] width 287 height 29
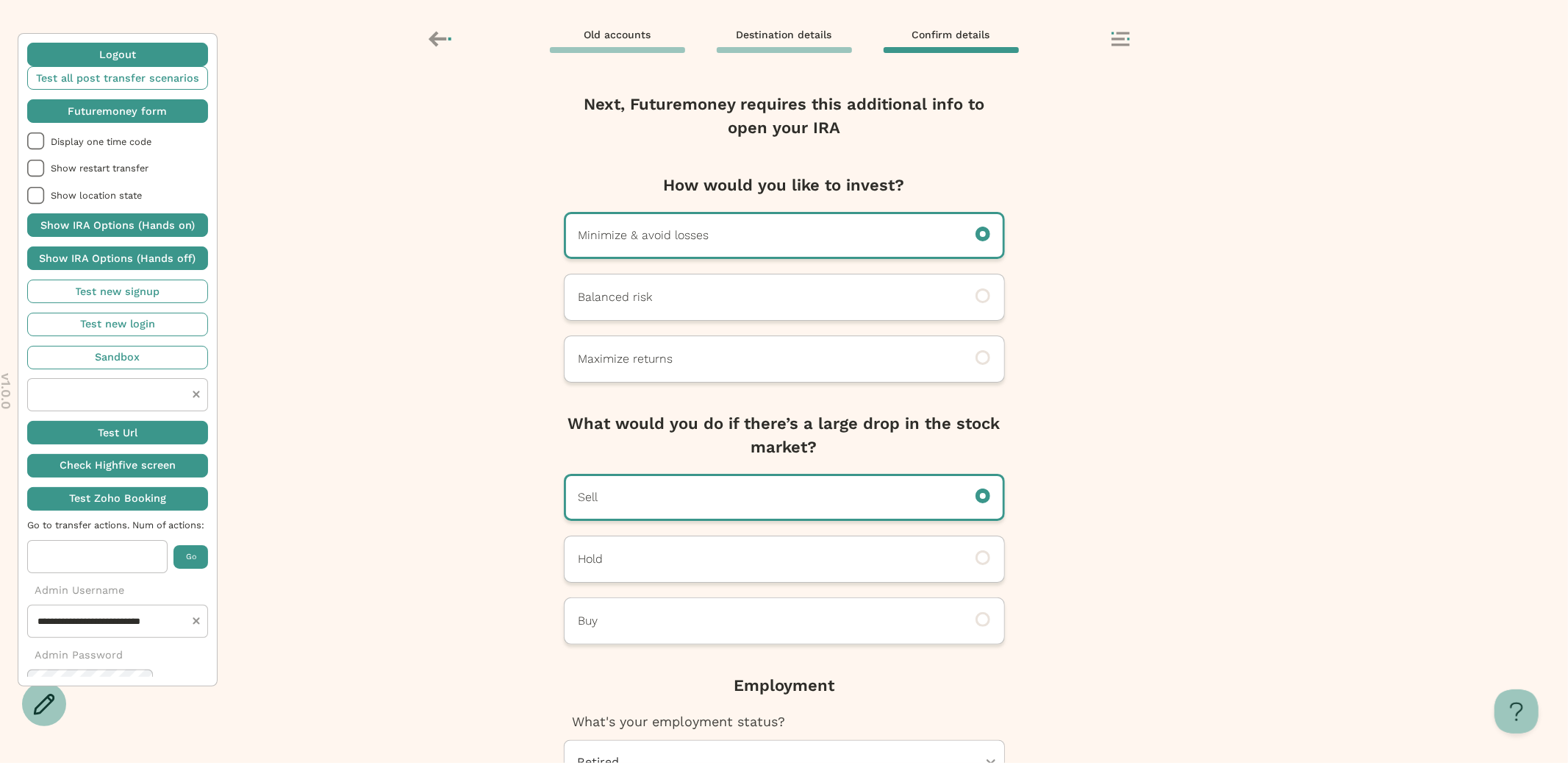
scroll to position [106, 0]
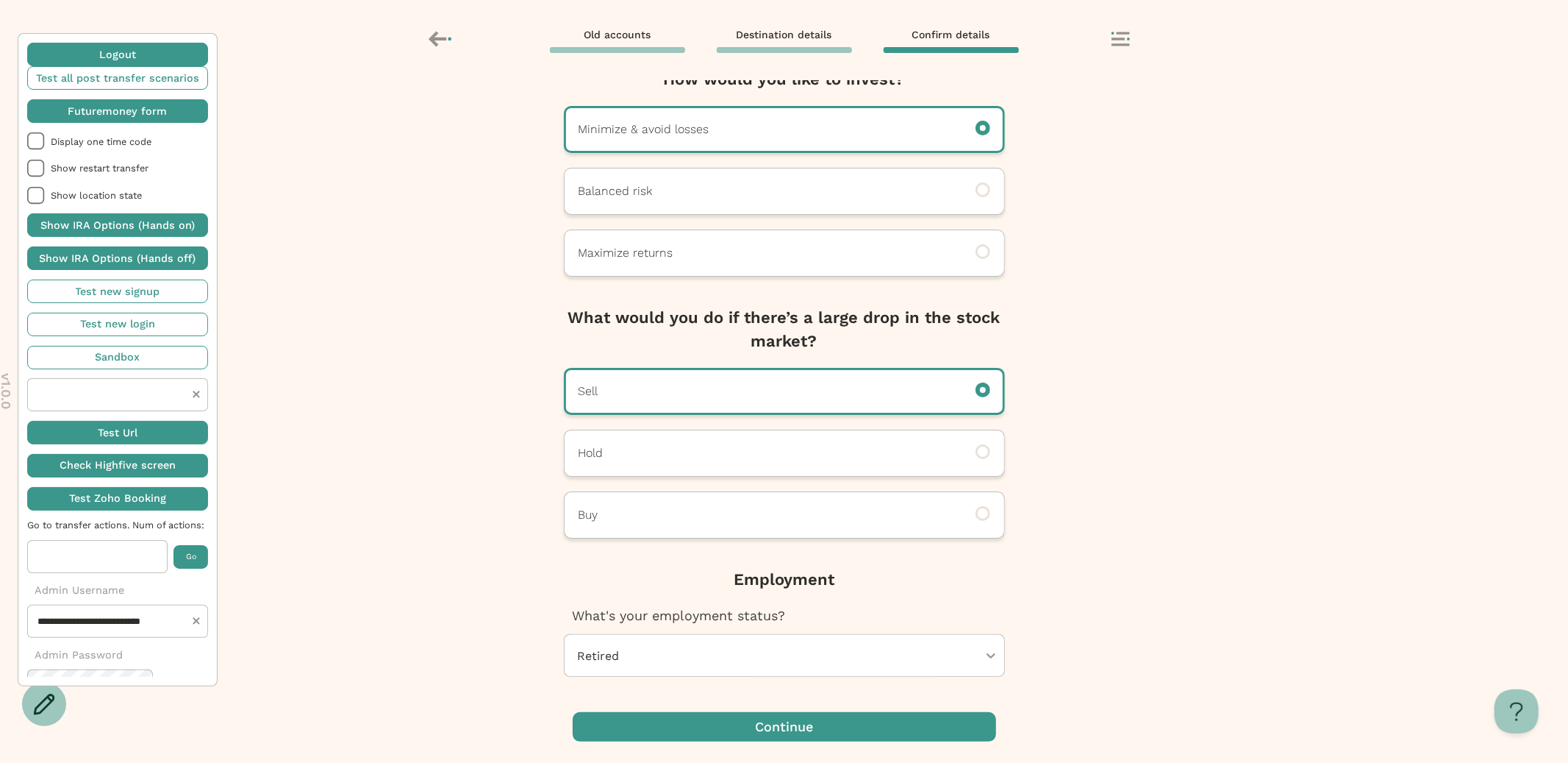
click at [714, 651] on div at bounding box center [777, 655] width 402 height 42
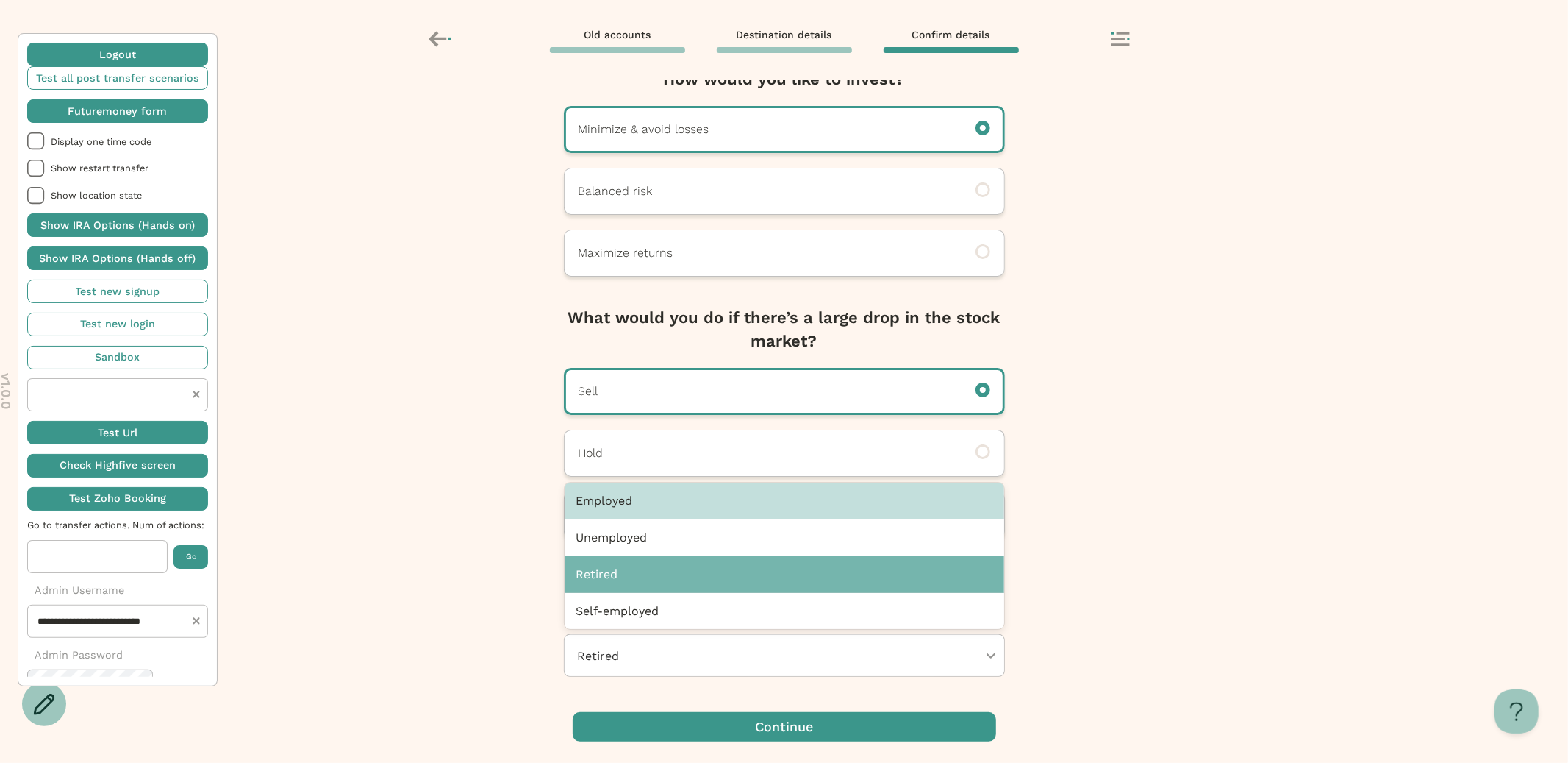
click at [689, 512] on div "Employed" at bounding box center [784, 501] width 440 height 37
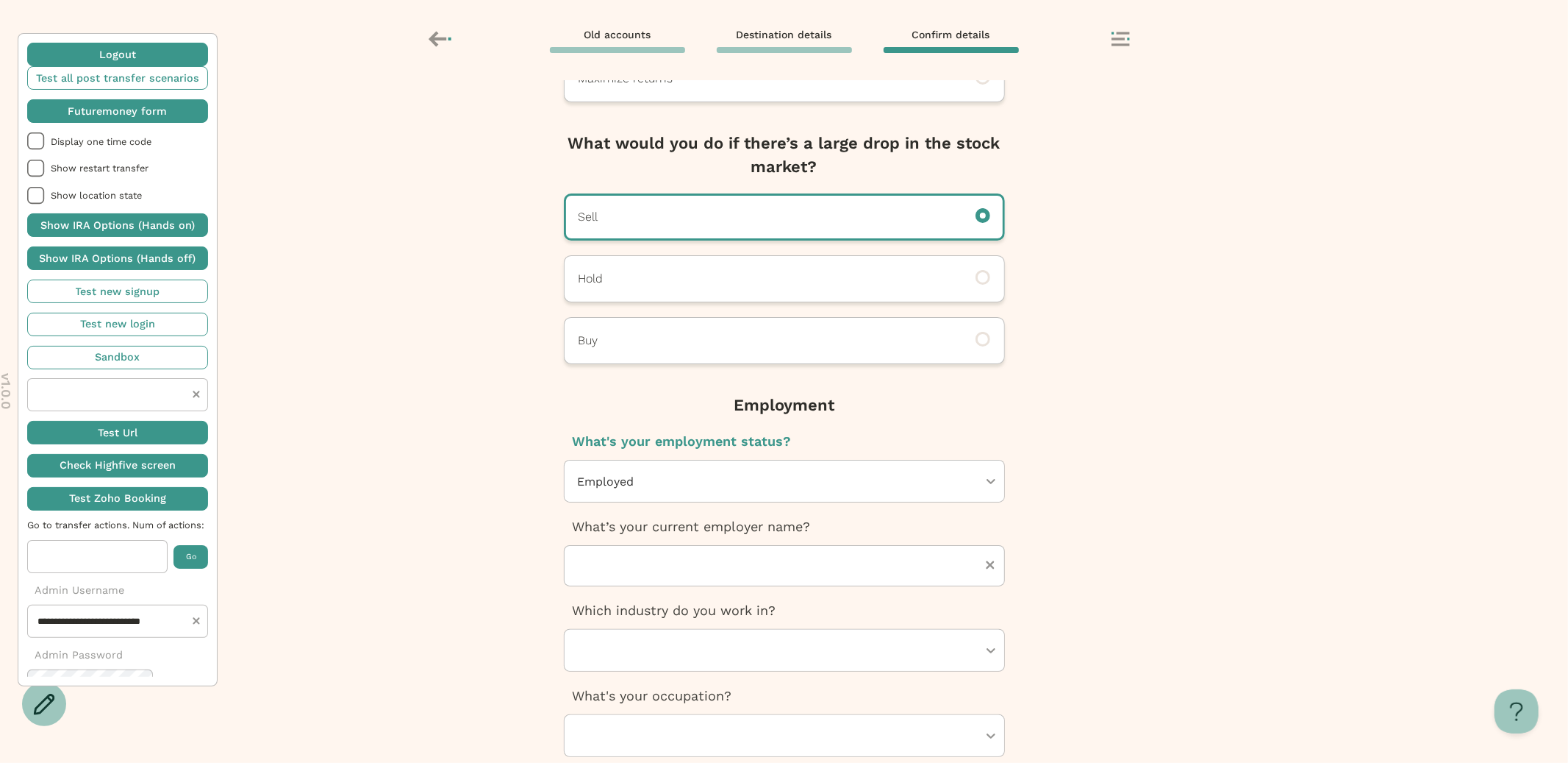
scroll to position [361, 0]
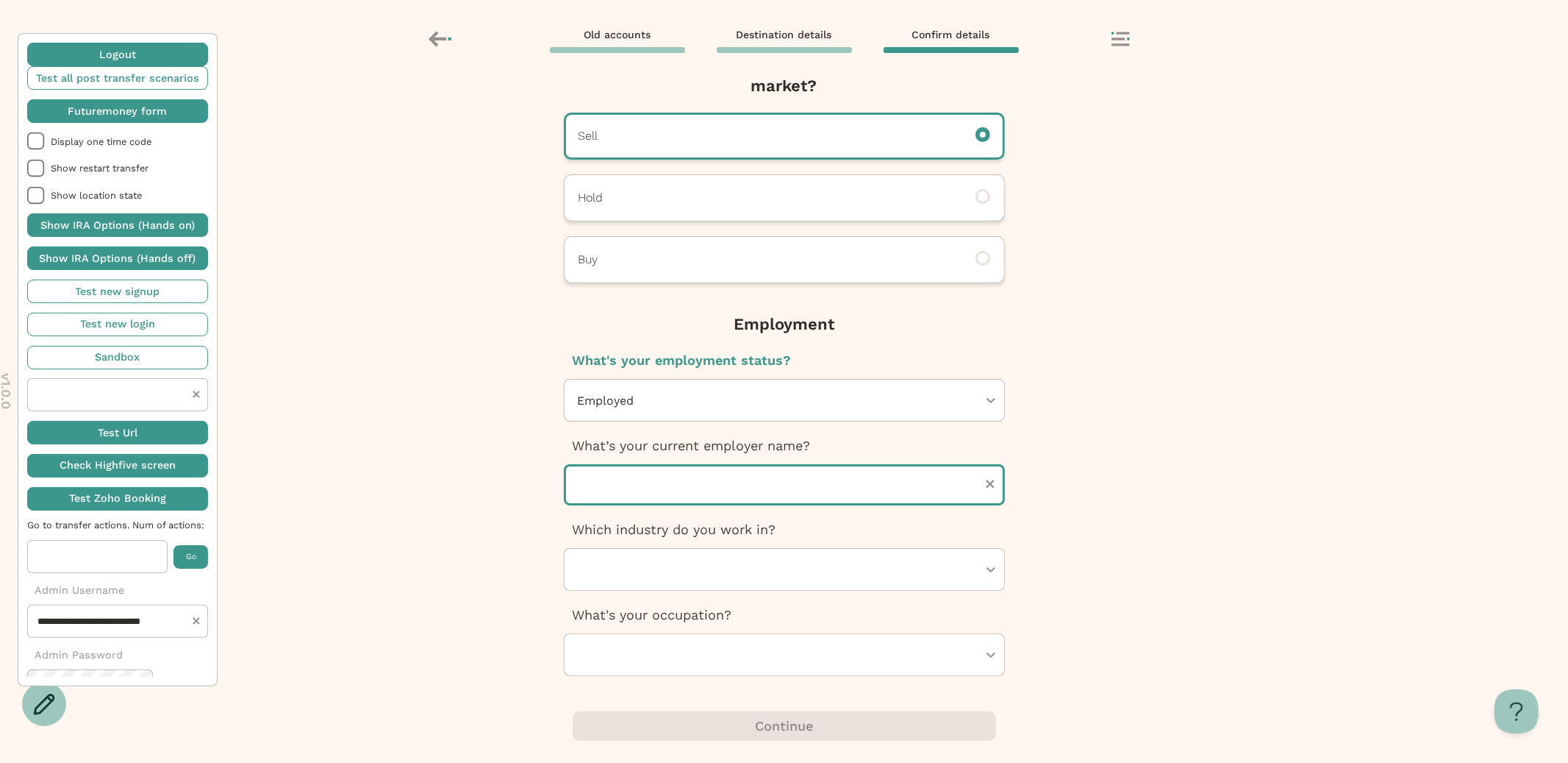
click at [700, 482] on input "text" at bounding box center [784, 484] width 442 height 42
type input "********"
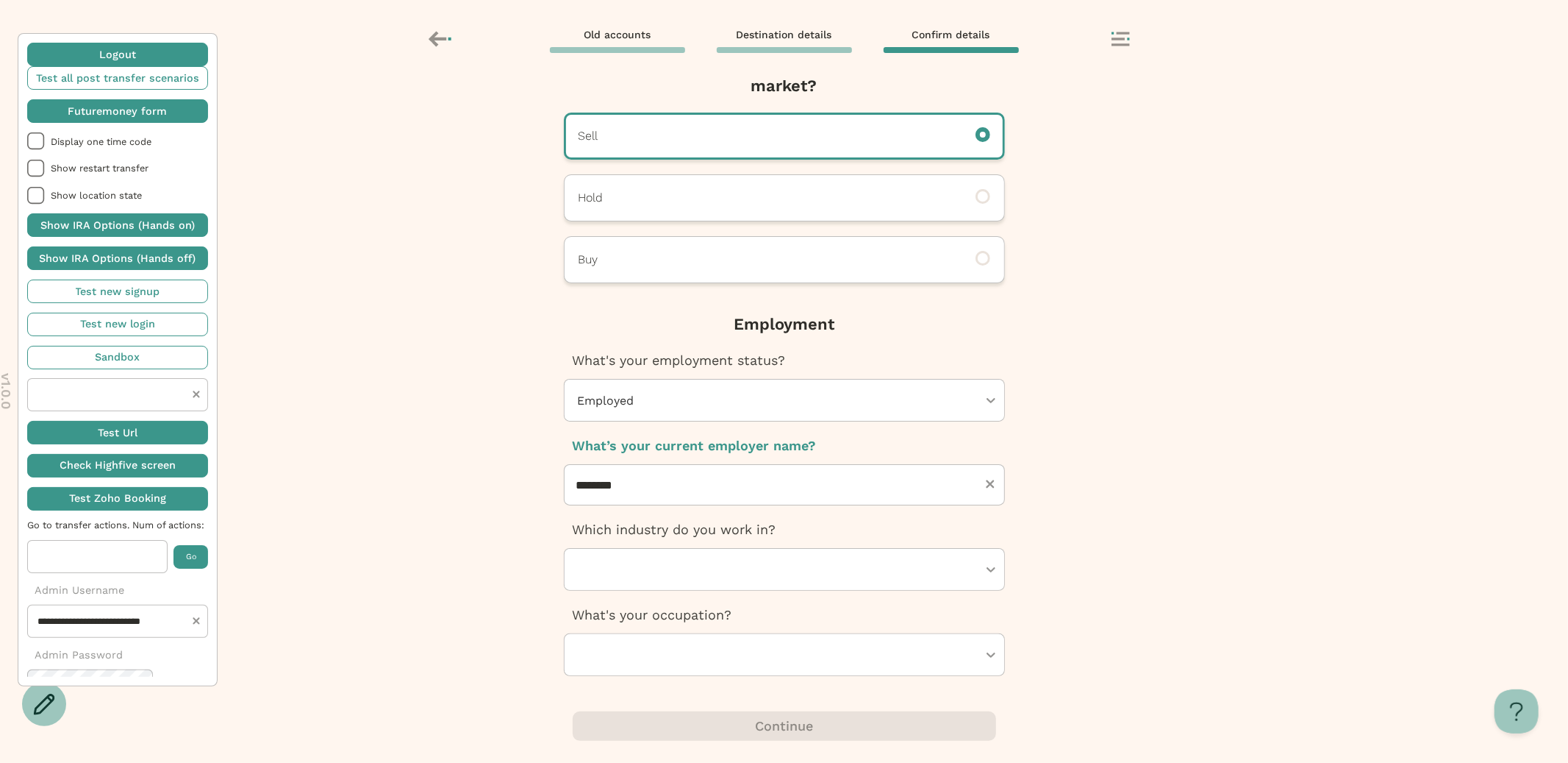
click at [633, 586] on div at bounding box center [777, 569] width 402 height 42
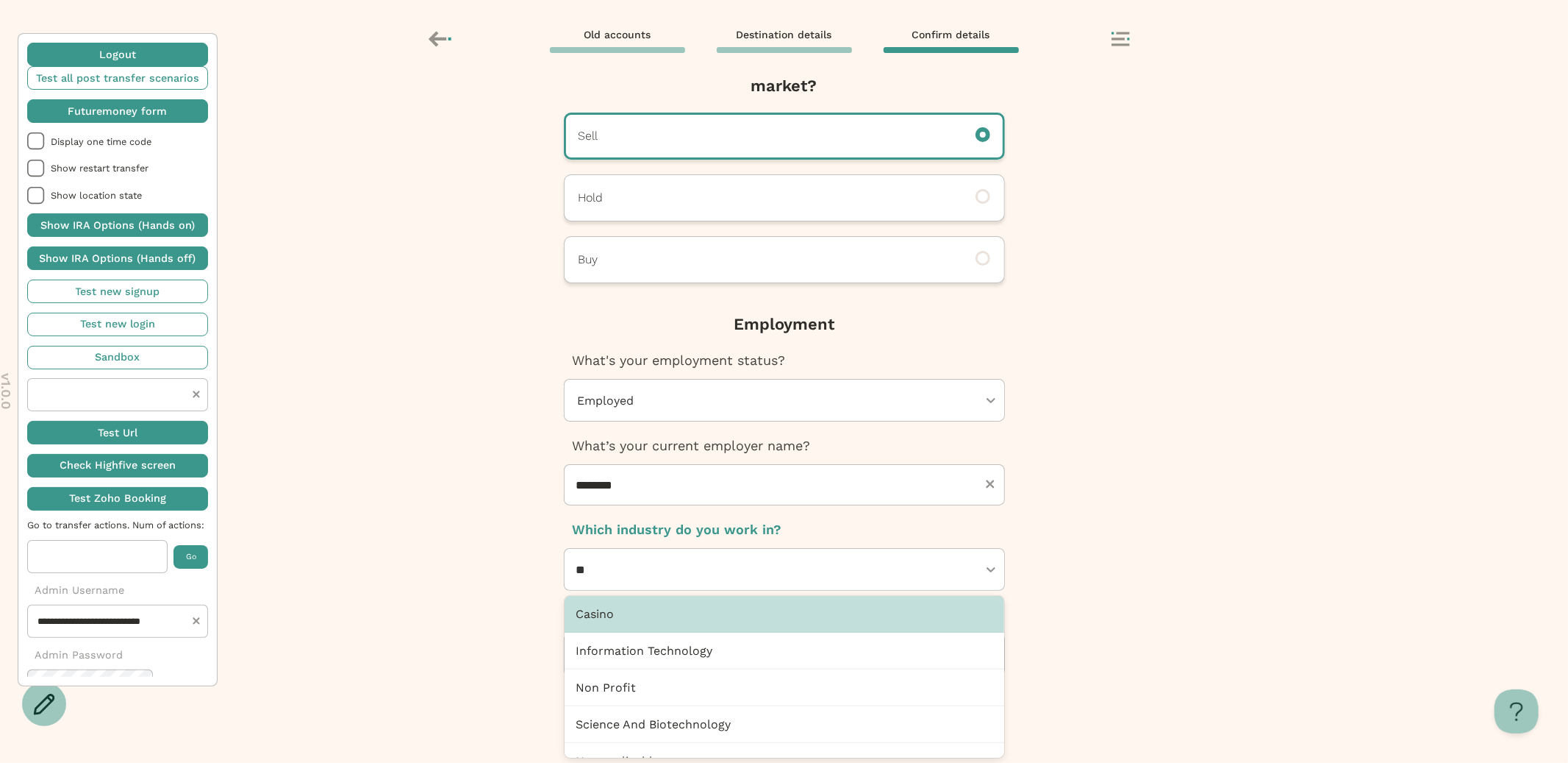
type input "***"
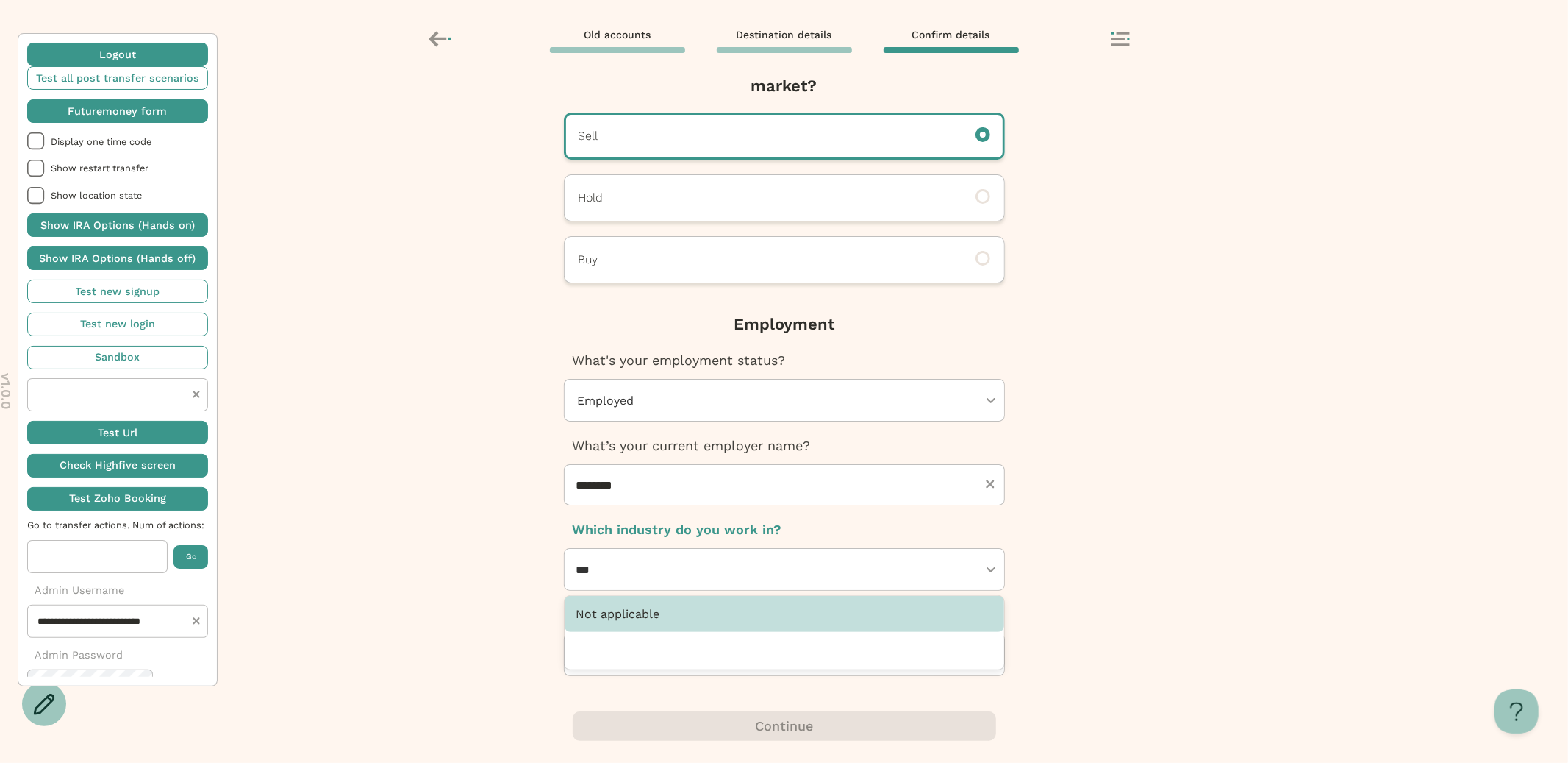
click at [652, 616] on div "Not applicable" at bounding box center [784, 613] width 440 height 36
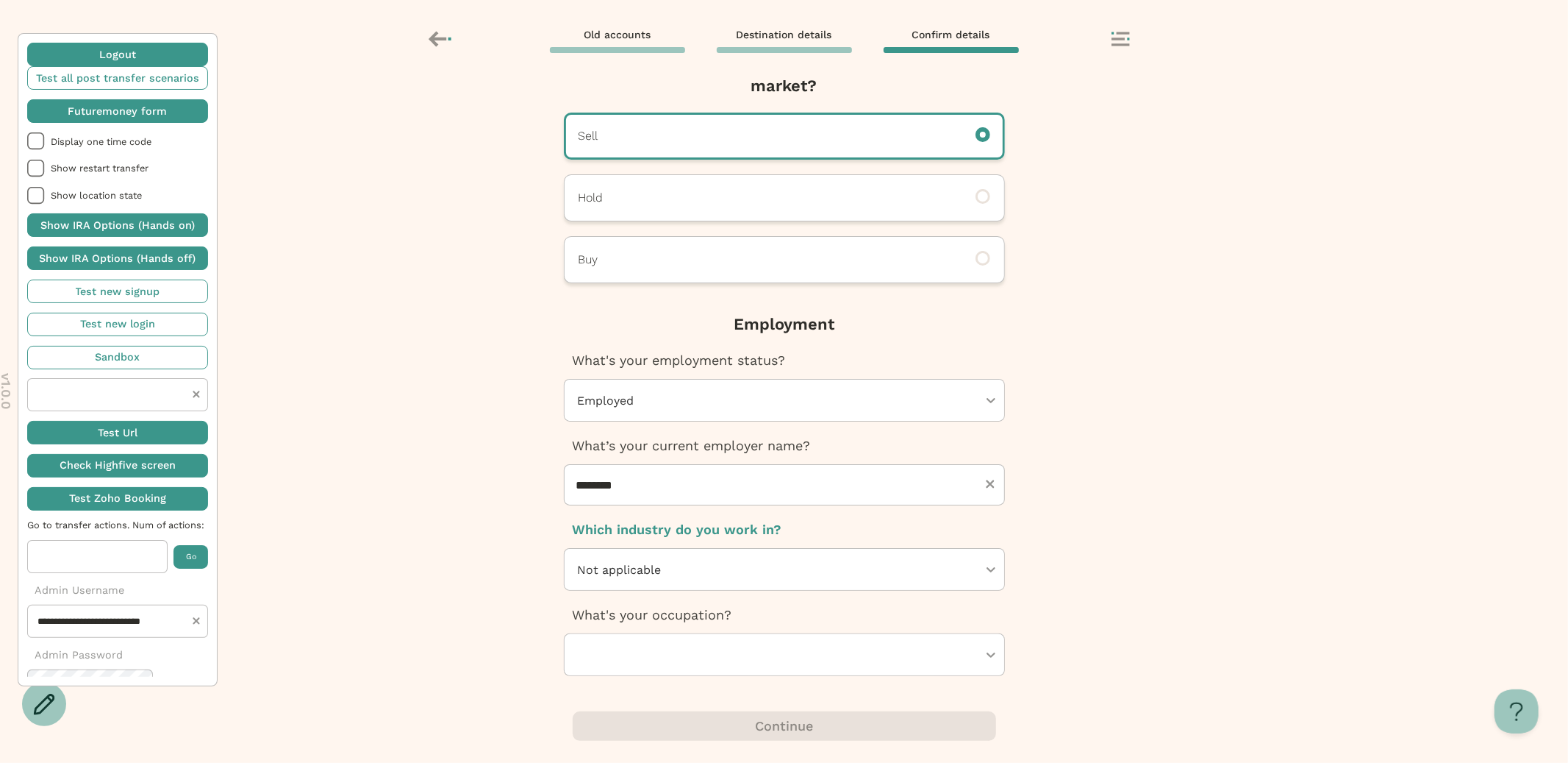
click at [652, 659] on div at bounding box center [777, 654] width 402 height 42
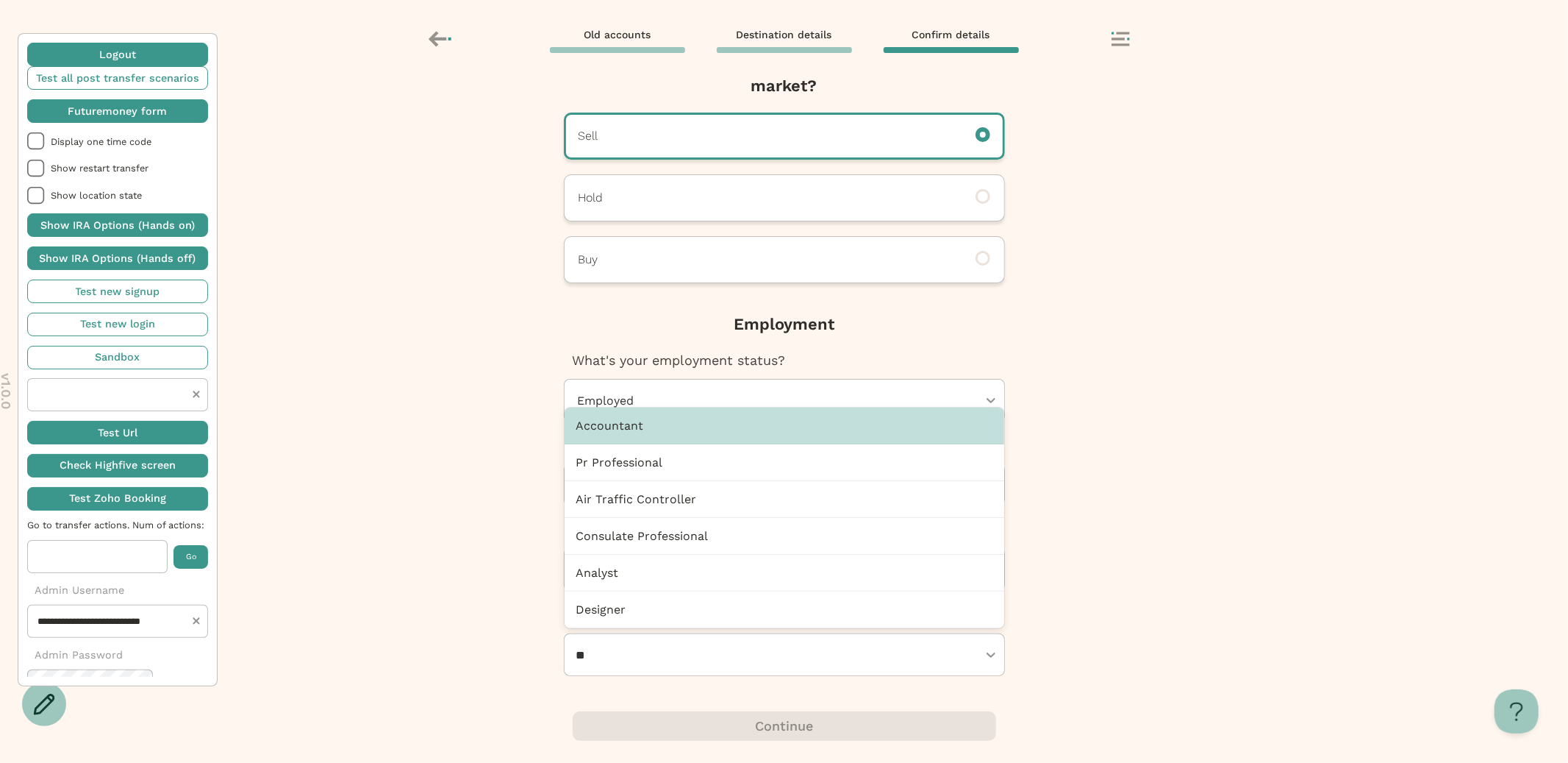
type input "***"
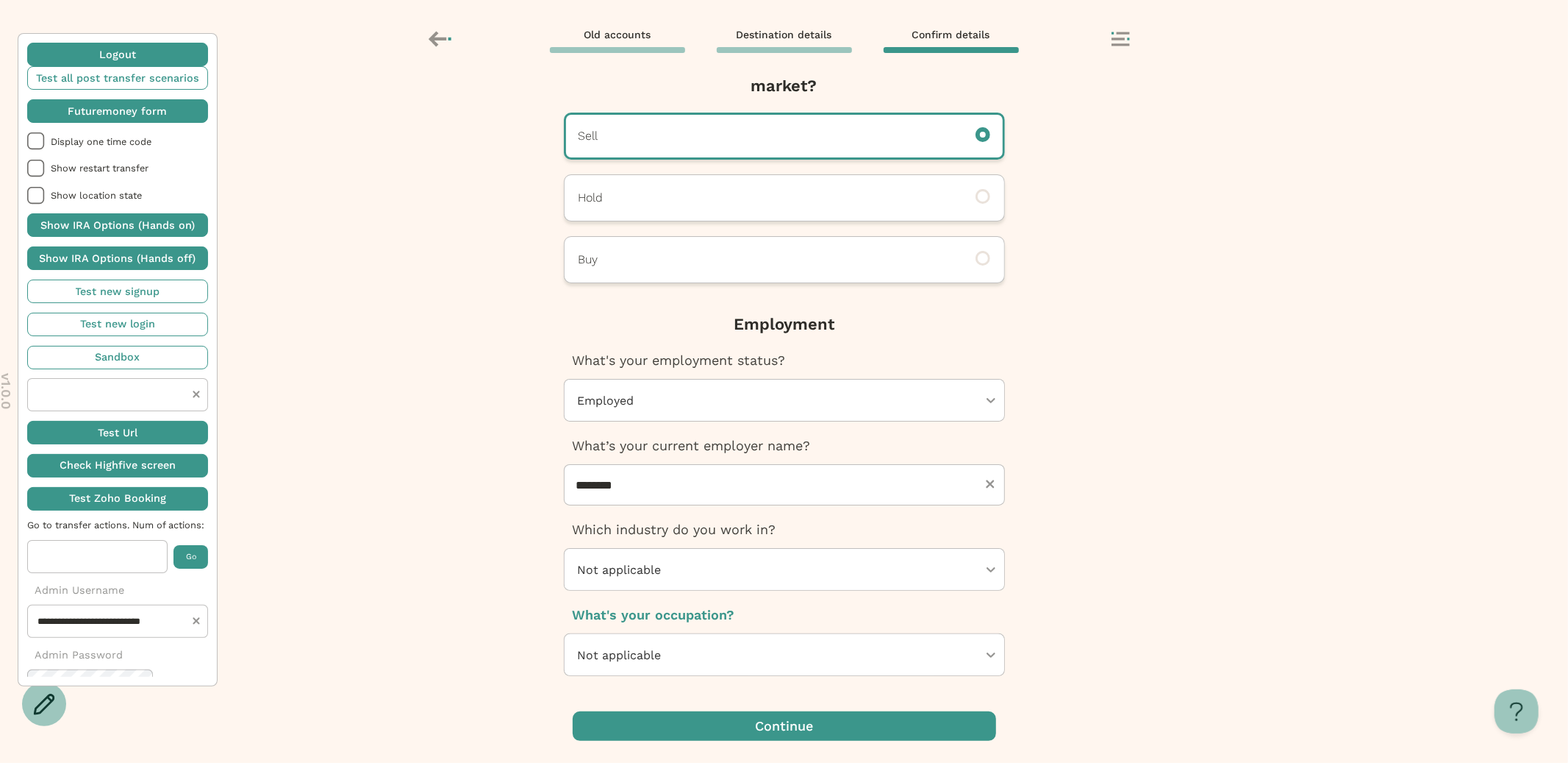
click at [719, 720] on span "button" at bounding box center [784, 725] width 424 height 29
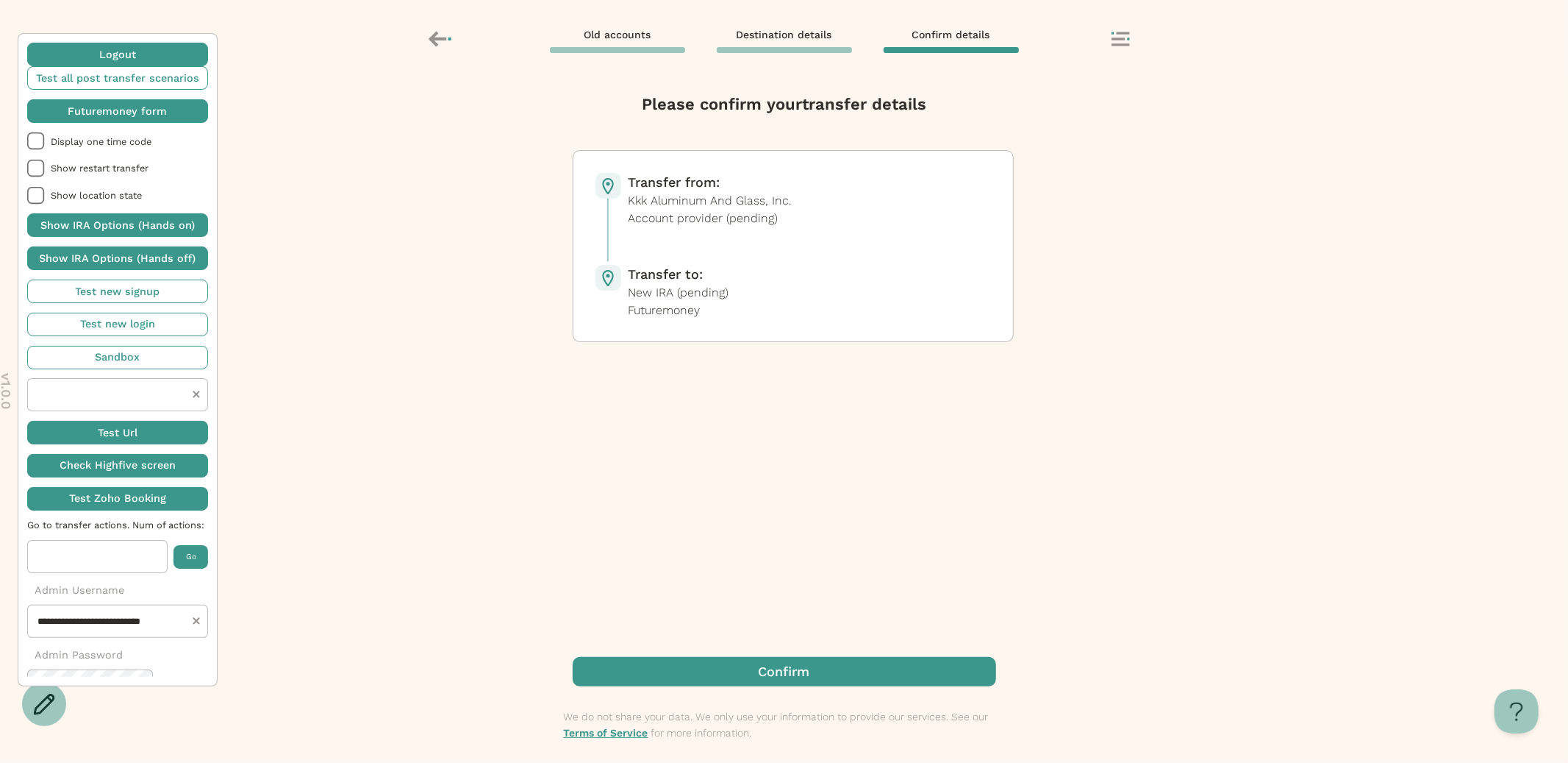
click at [728, 674] on span "button" at bounding box center [784, 671] width 424 height 29
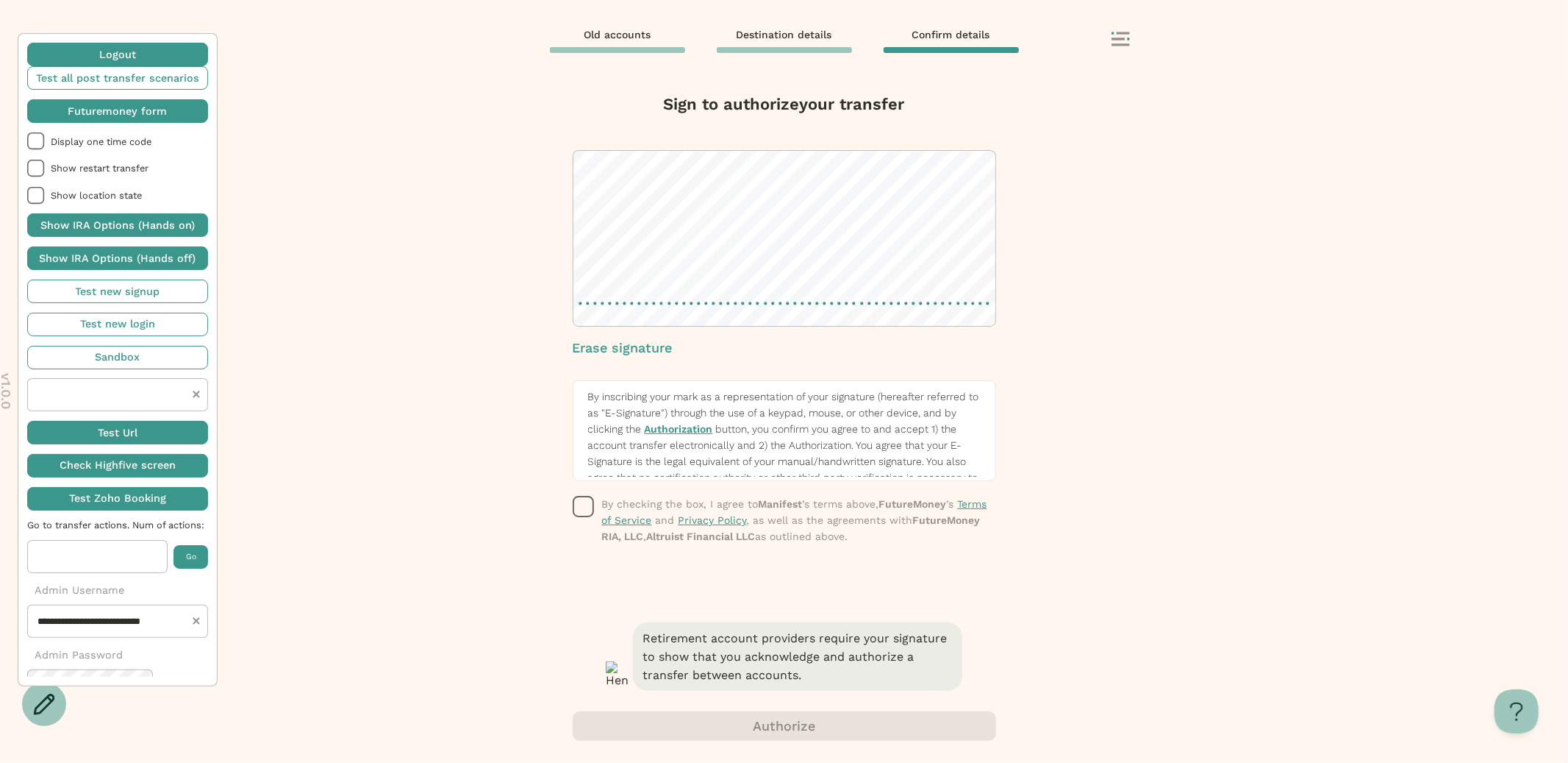
click at [573, 513] on rect "button" at bounding box center [583, 506] width 19 height 19
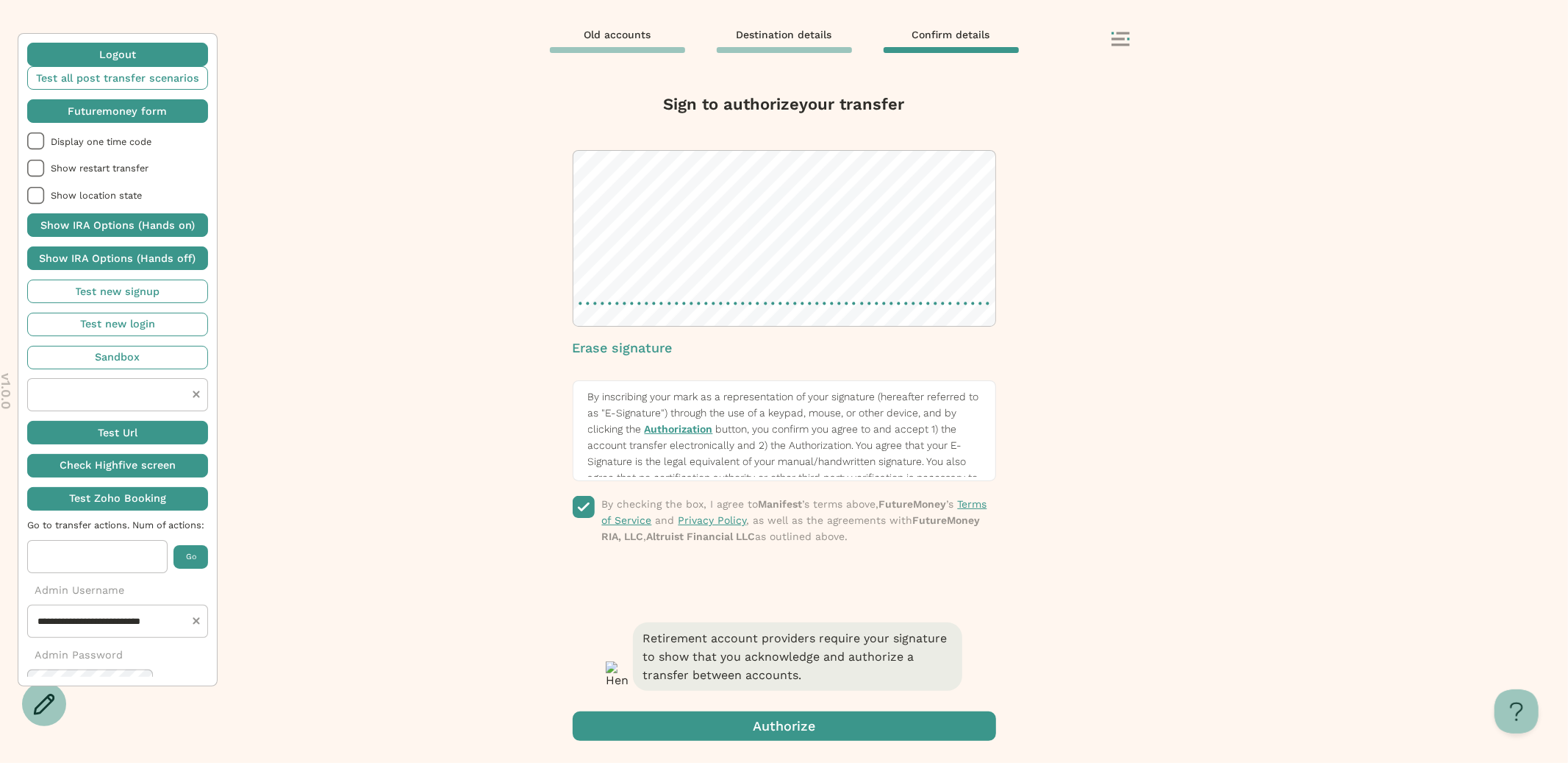
click at [673, 720] on span "button" at bounding box center [784, 725] width 424 height 29
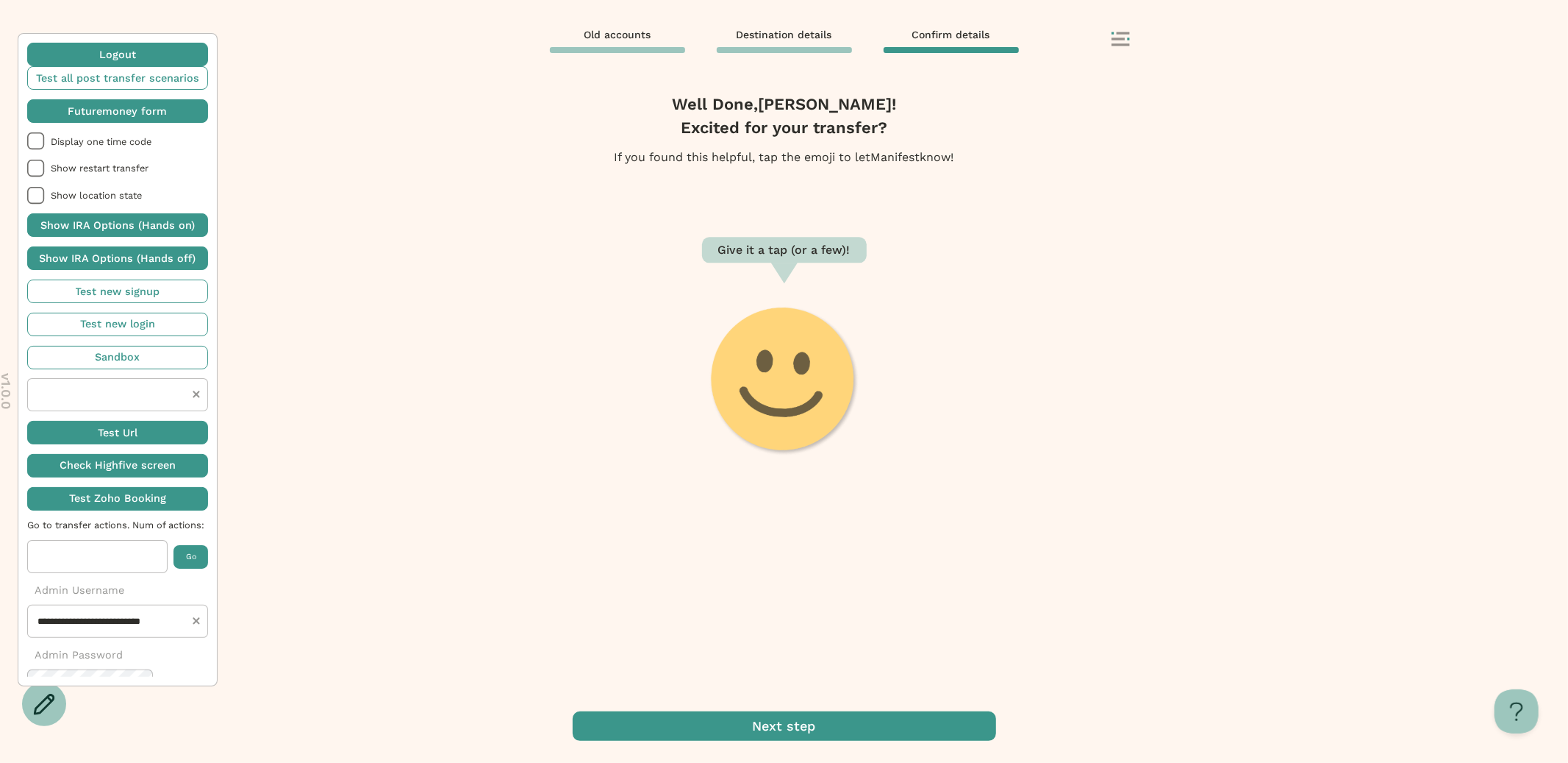
click at [1116, 32] on icon at bounding box center [1120, 39] width 19 height 15
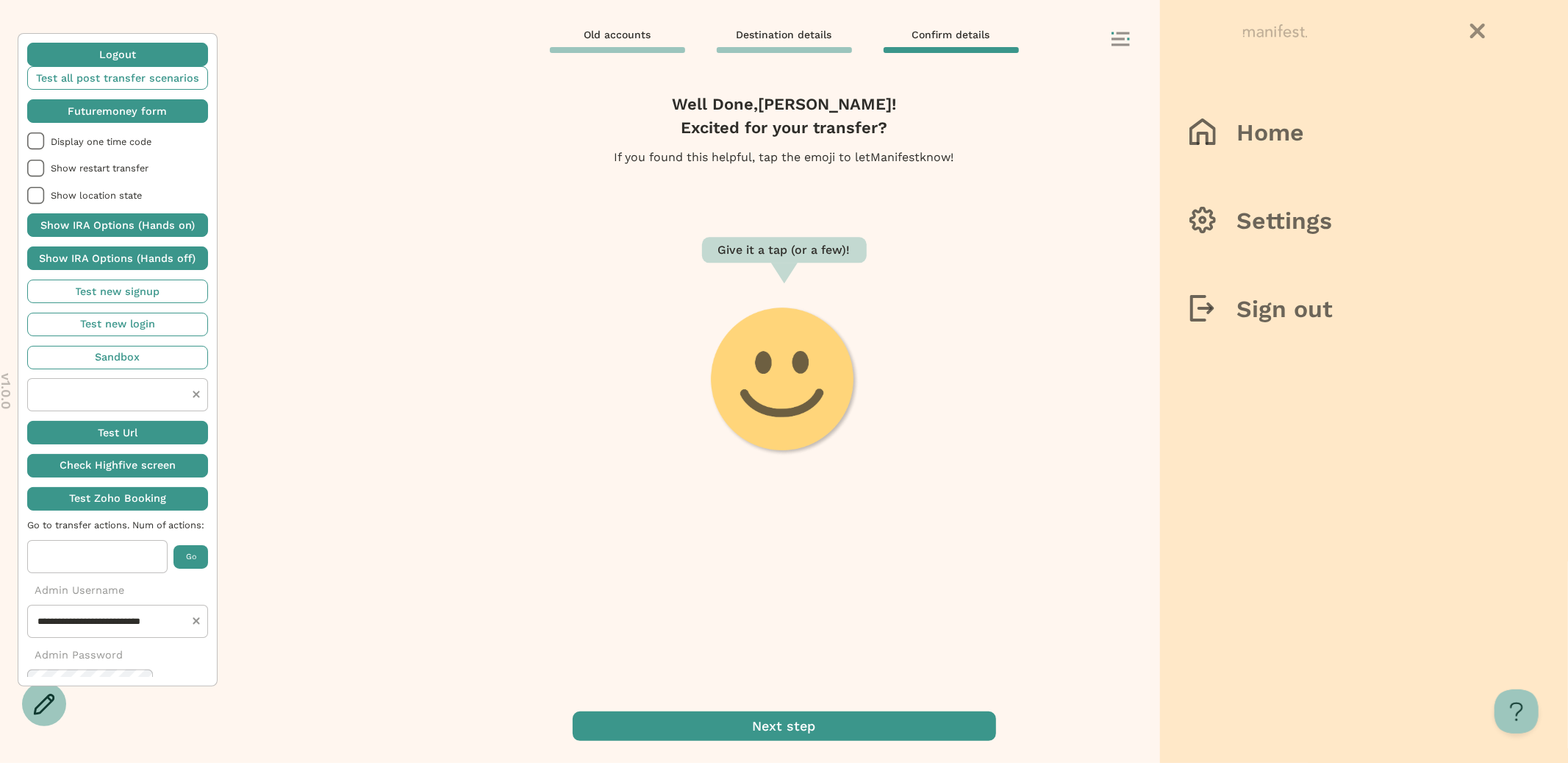
click at [855, 637] on div at bounding box center [784, 382] width 1568 height 763
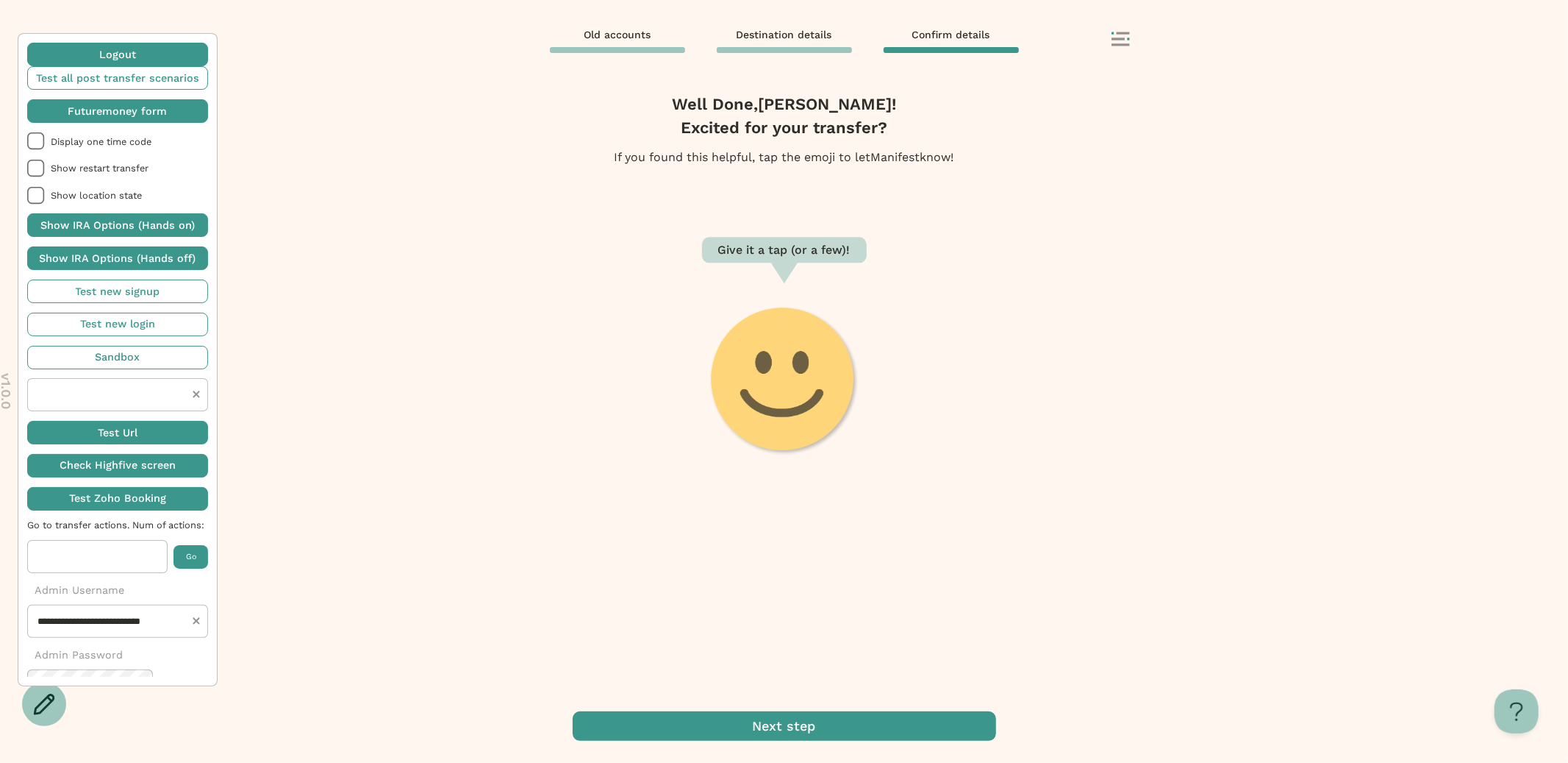
click at [848, 717] on span "button" at bounding box center [784, 725] width 424 height 29
